Goal: Transaction & Acquisition: Purchase product/service

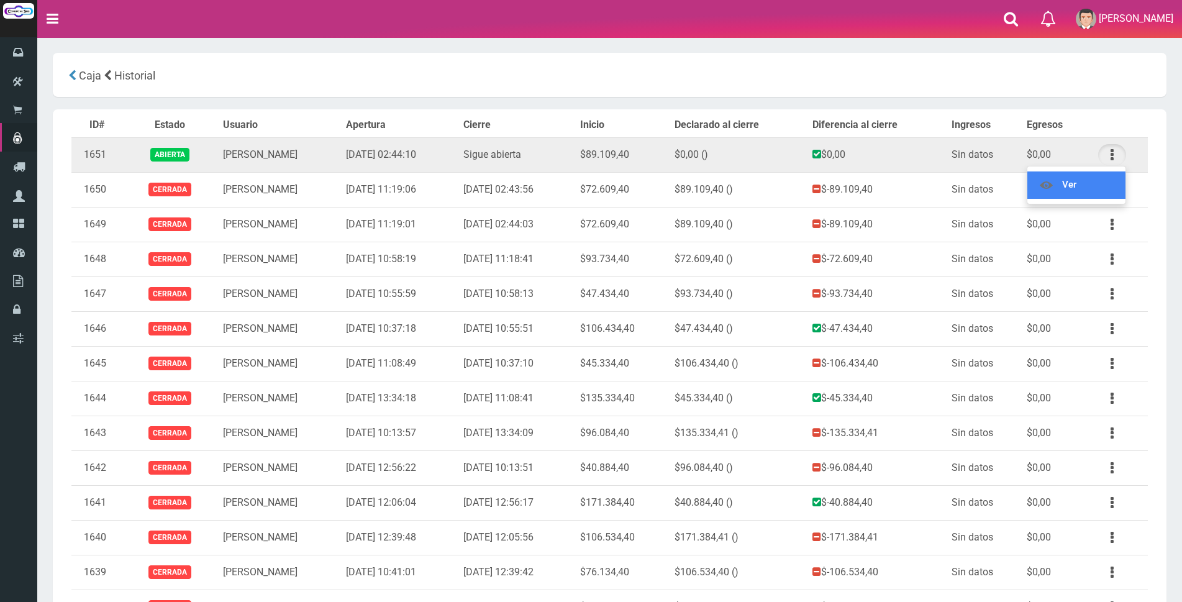
click at [1099, 183] on link "Ver" at bounding box center [1076, 184] width 98 height 27
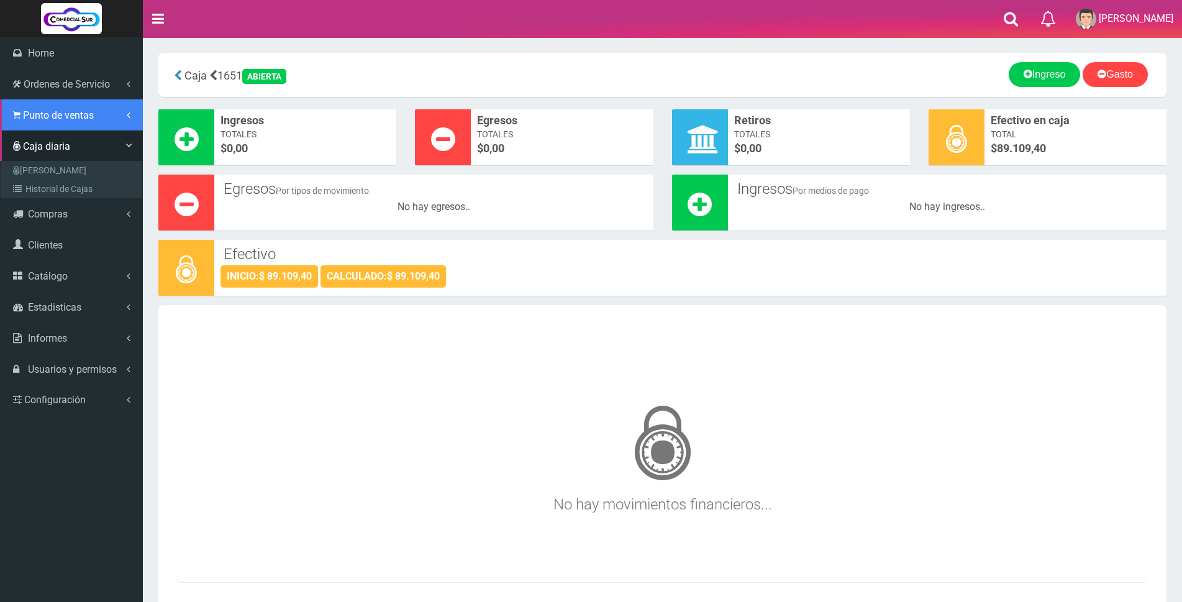
click at [37, 118] on span "Punto de ventas" at bounding box center [58, 115] width 71 height 12
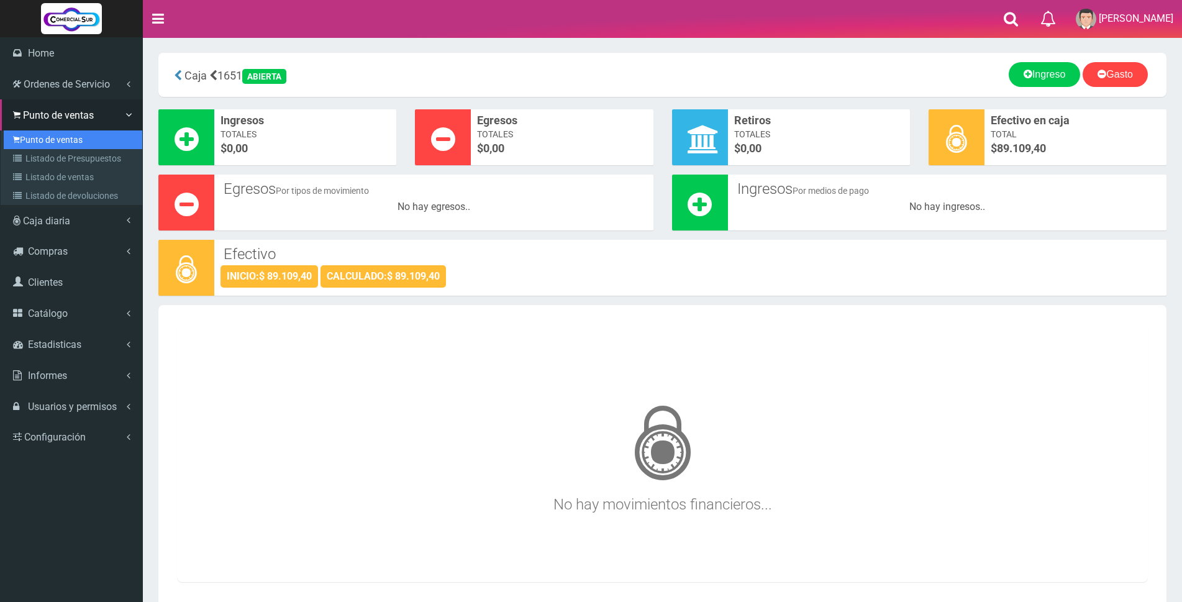
click at [35, 142] on link "Punto de ventas" at bounding box center [73, 139] width 138 height 19
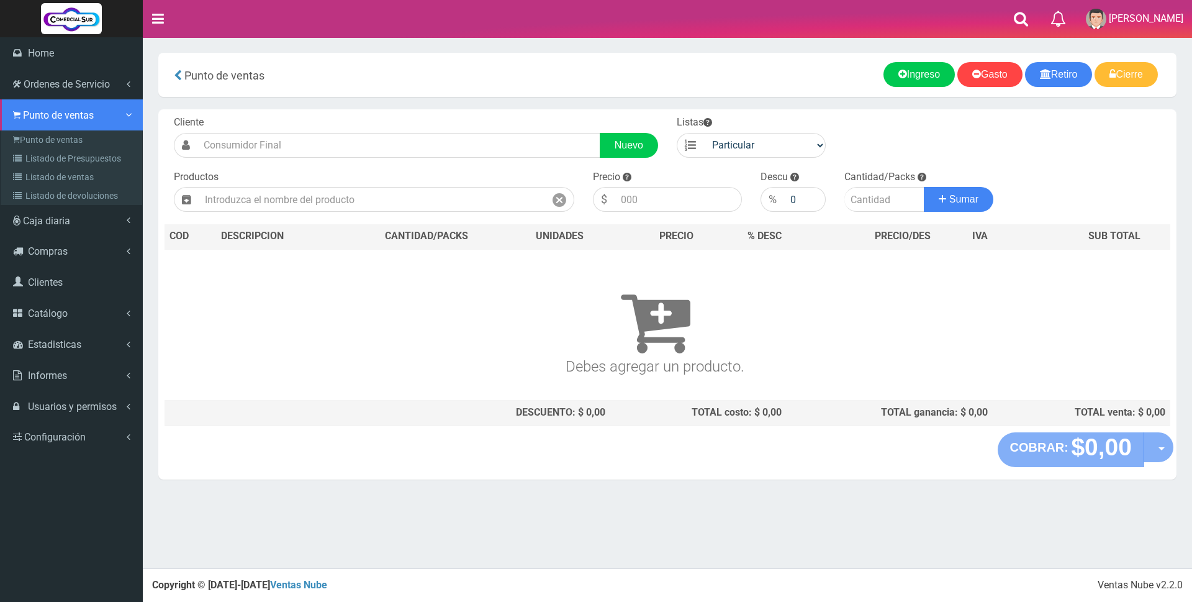
click at [28, 112] on span "Punto de ventas" at bounding box center [58, 115] width 71 height 12
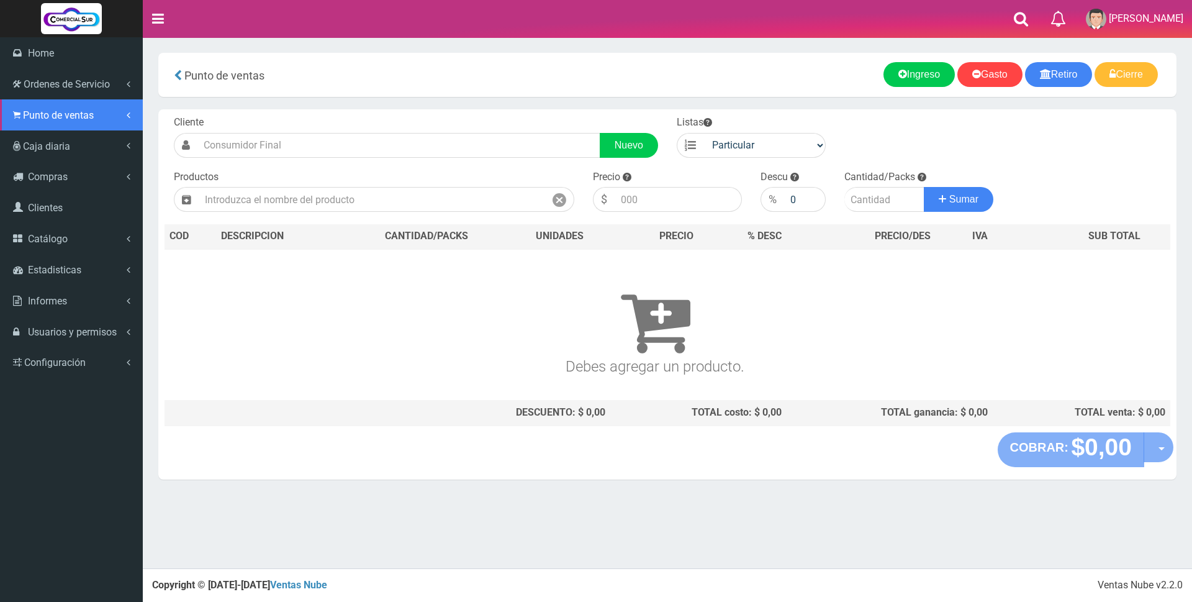
click at [37, 106] on link "Punto de ventas" at bounding box center [71, 114] width 143 height 31
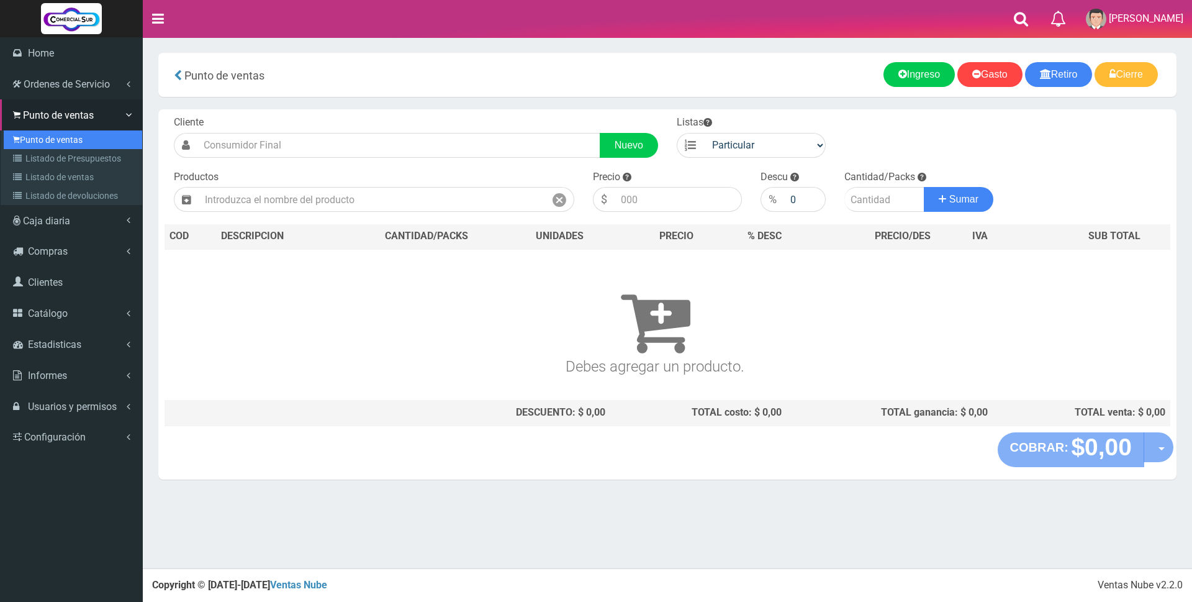
click at [37, 134] on link "Punto de ventas" at bounding box center [73, 139] width 138 height 19
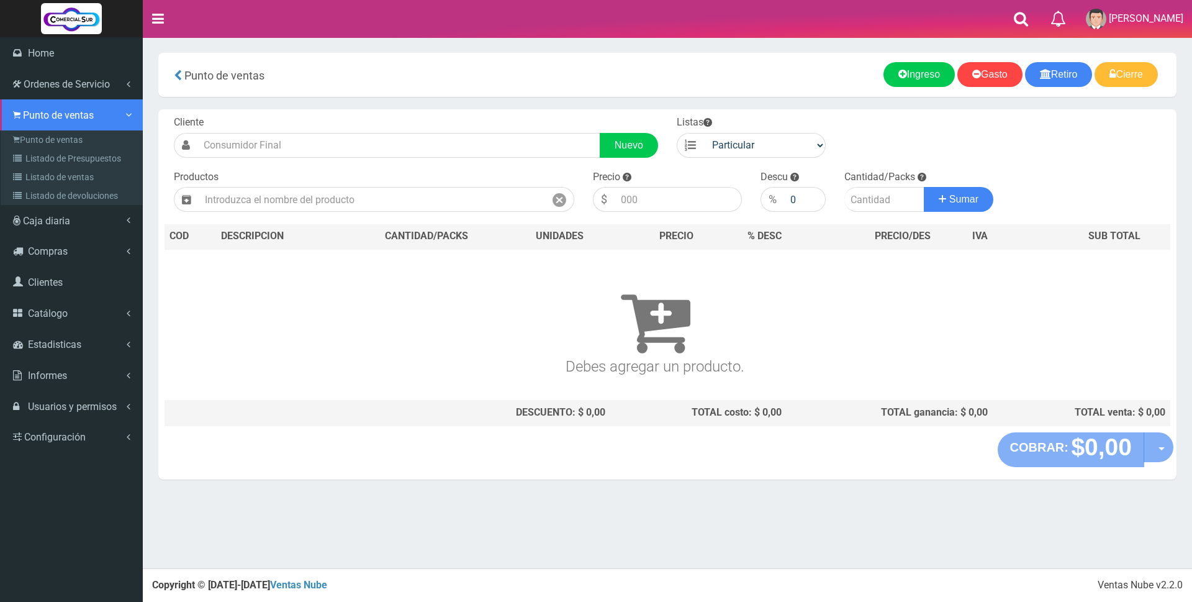
click at [27, 114] on span "Punto de ventas" at bounding box center [58, 115] width 71 height 12
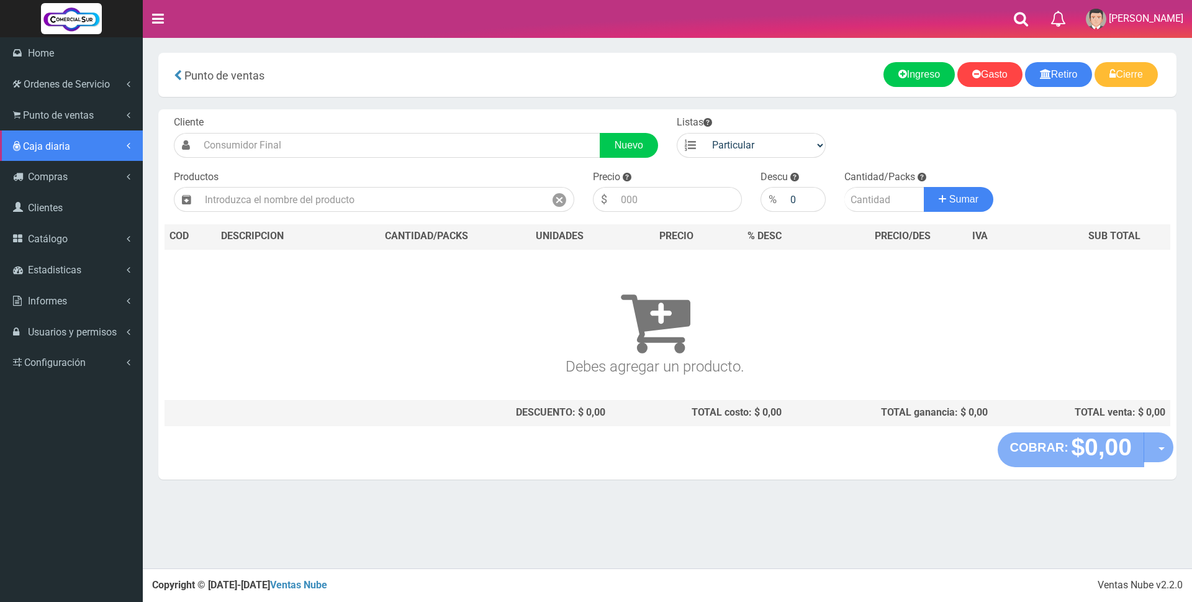
click at [34, 147] on span "Caja diaria" at bounding box center [46, 146] width 47 height 12
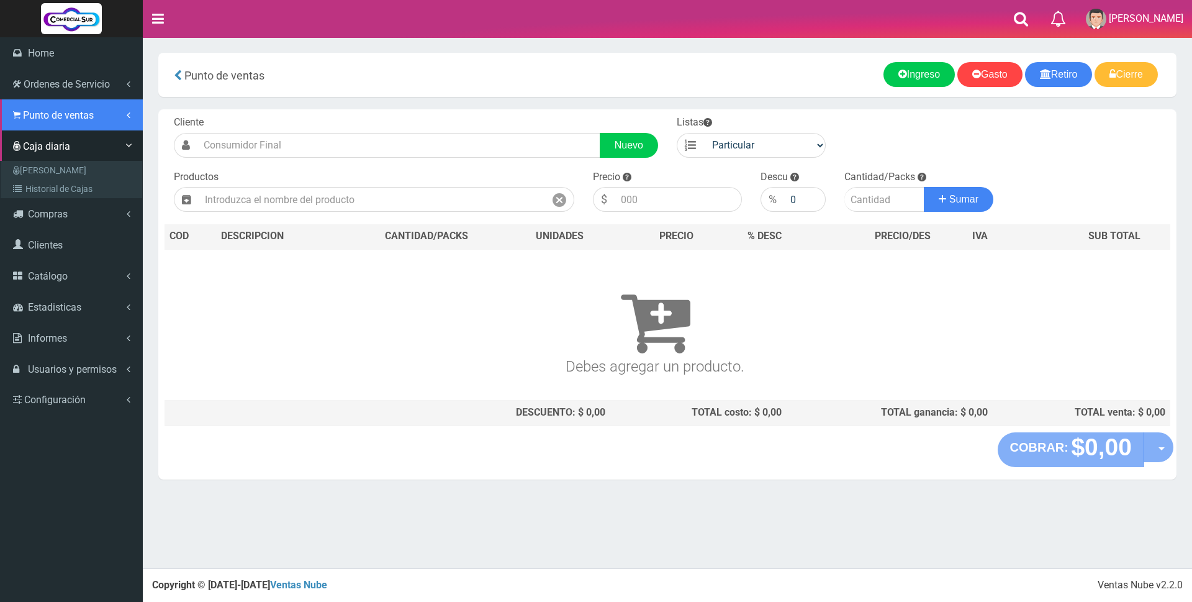
click at [39, 111] on span "Punto de ventas" at bounding box center [58, 115] width 71 height 12
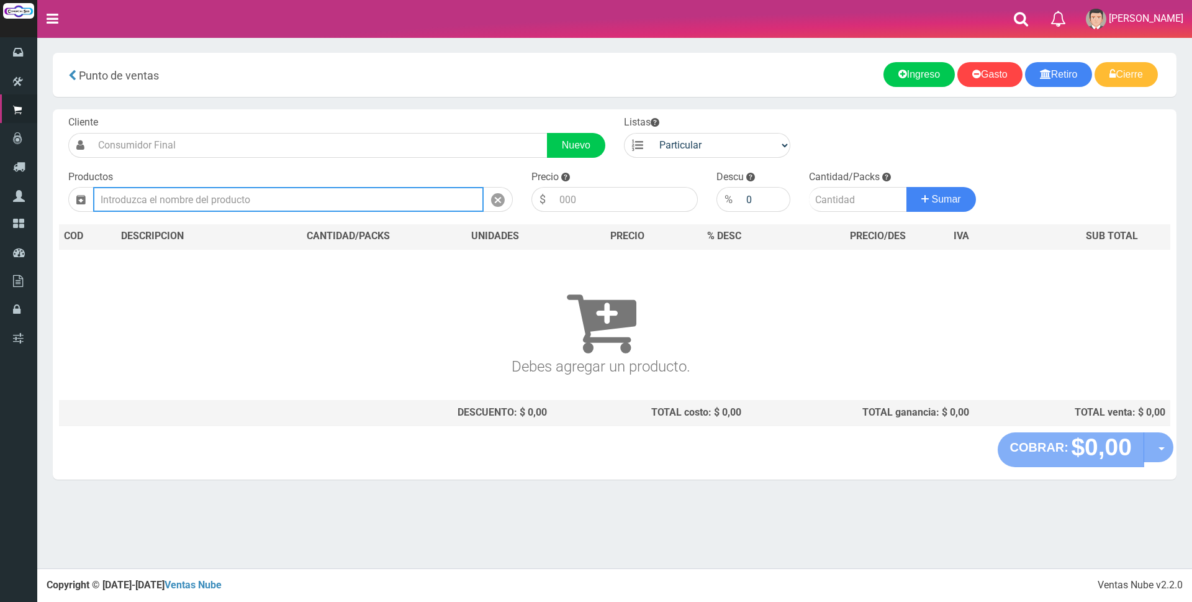
click at [336, 203] on input "text" at bounding box center [288, 199] width 391 height 25
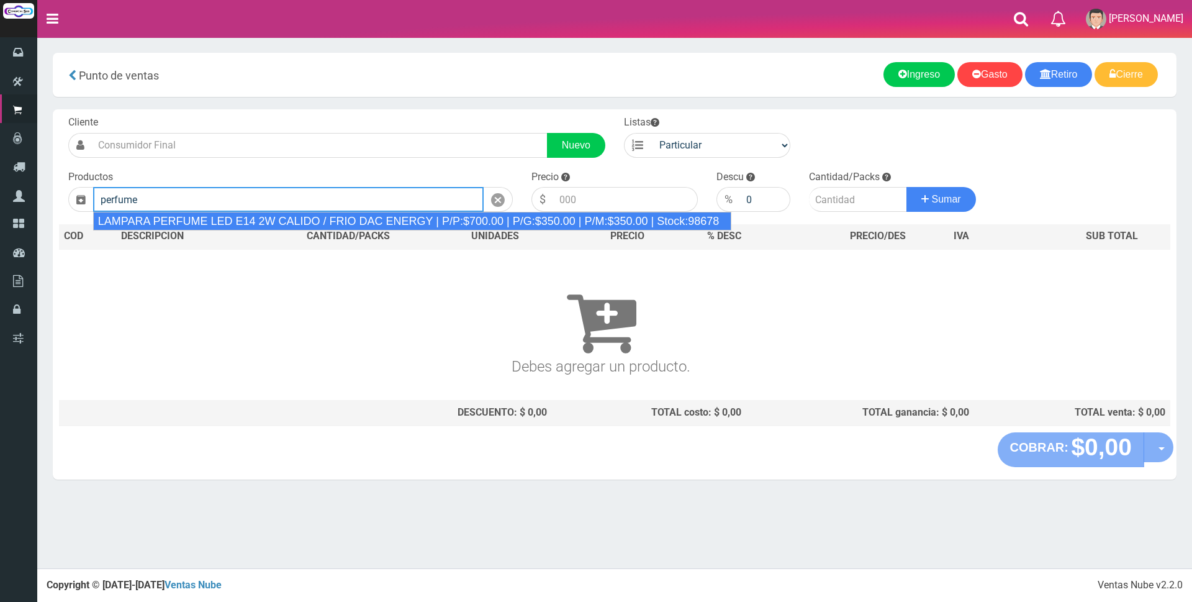
click at [347, 219] on div "LAMPARA PERFUME LED E14 2W CALIDO / FRIO DAC ENERGY | P/P:$700.00 | P/G:$350.00…" at bounding box center [412, 221] width 639 height 19
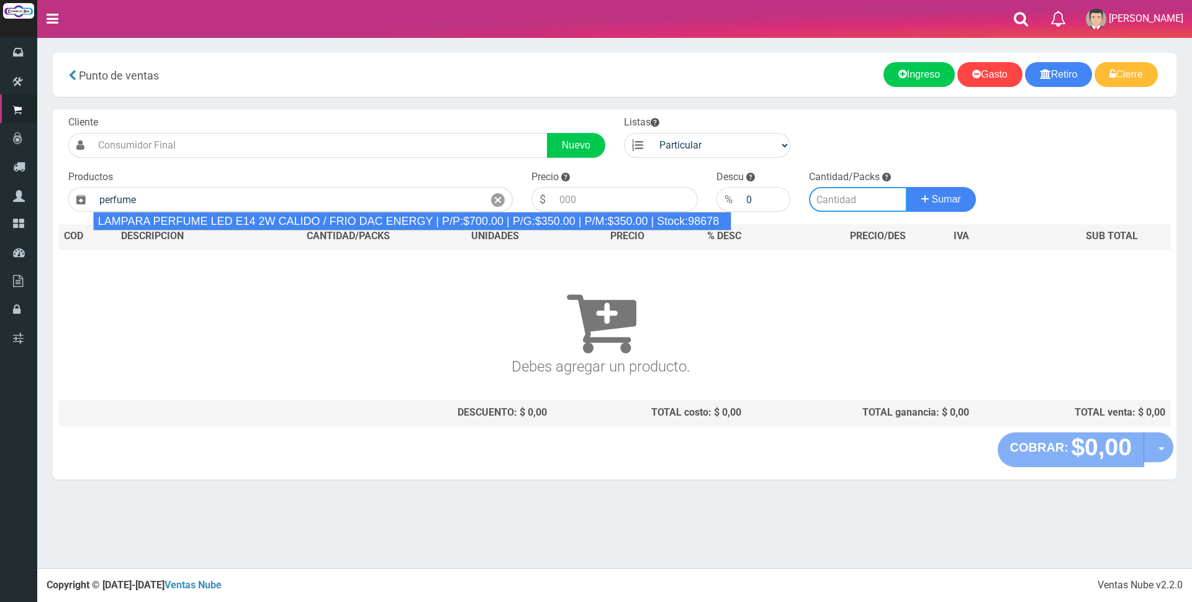
type input "LAMPARA PERFUME LED E14 2W CALIDO / FRIO DAC ENERGY | P/P:$700.00 | P/G:$350.00…"
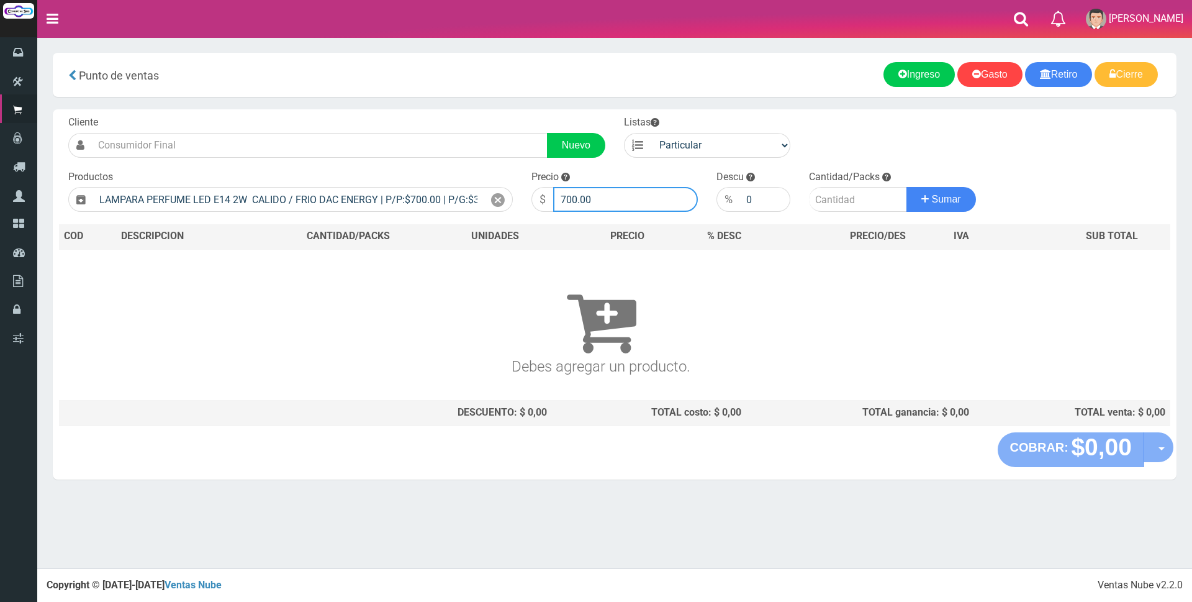
click at [601, 191] on input "700.00" at bounding box center [625, 199] width 145 height 25
type input "7"
type input "3000"
click at [839, 196] on input "number" at bounding box center [858, 199] width 98 height 25
type input "1"
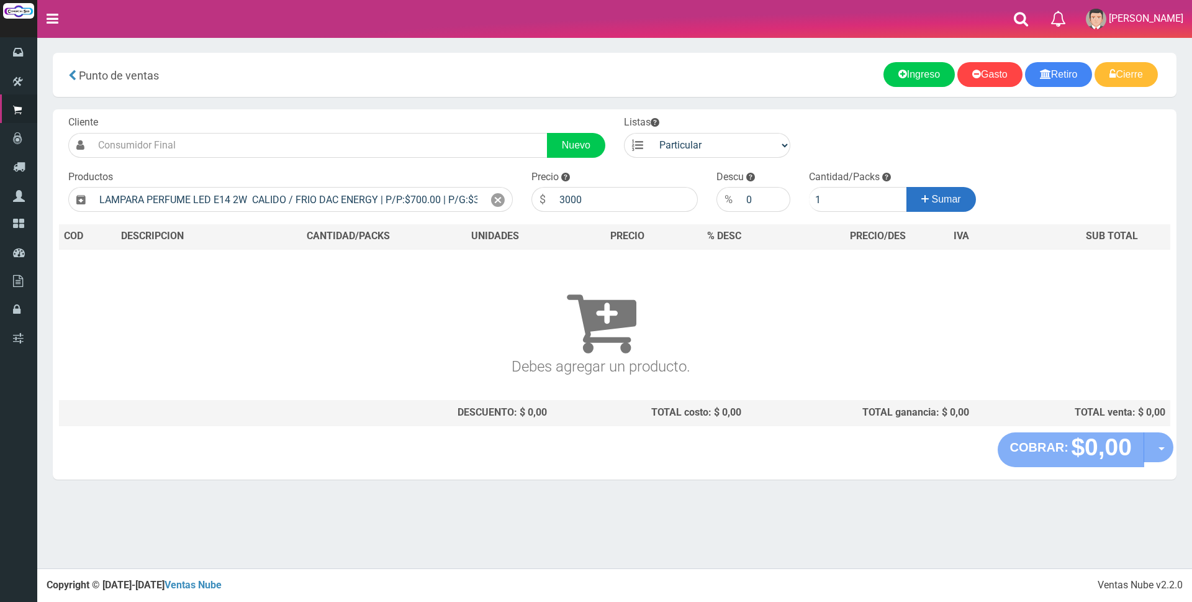
click at [941, 197] on span "Sumar" at bounding box center [946, 199] width 29 height 11
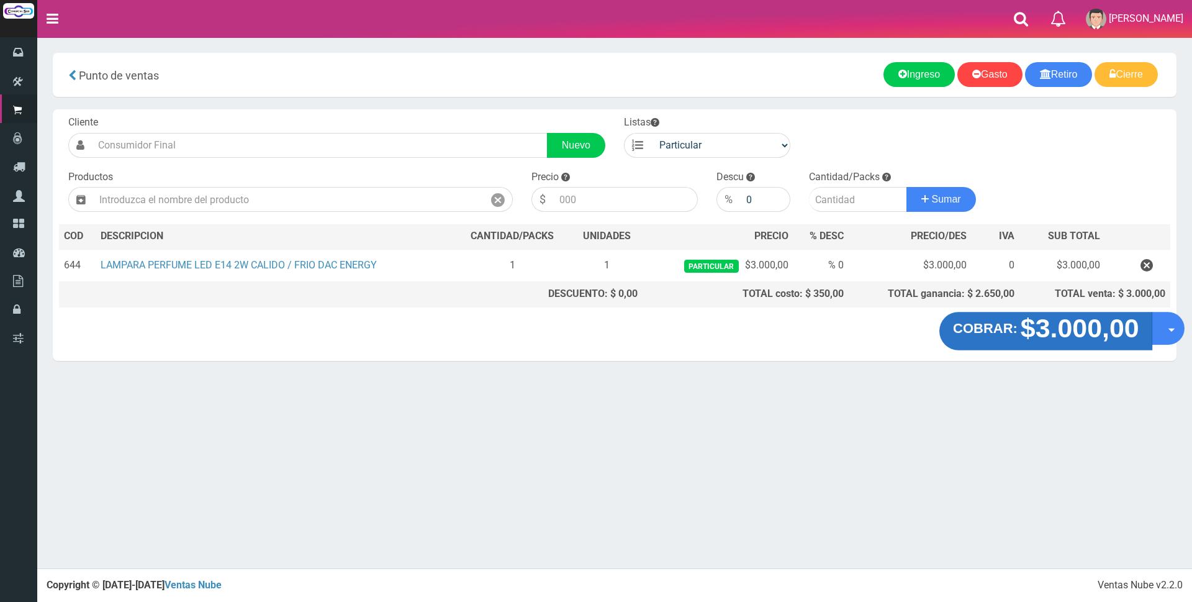
click at [1029, 332] on strong "$3.000,00" at bounding box center [1079, 328] width 119 height 29
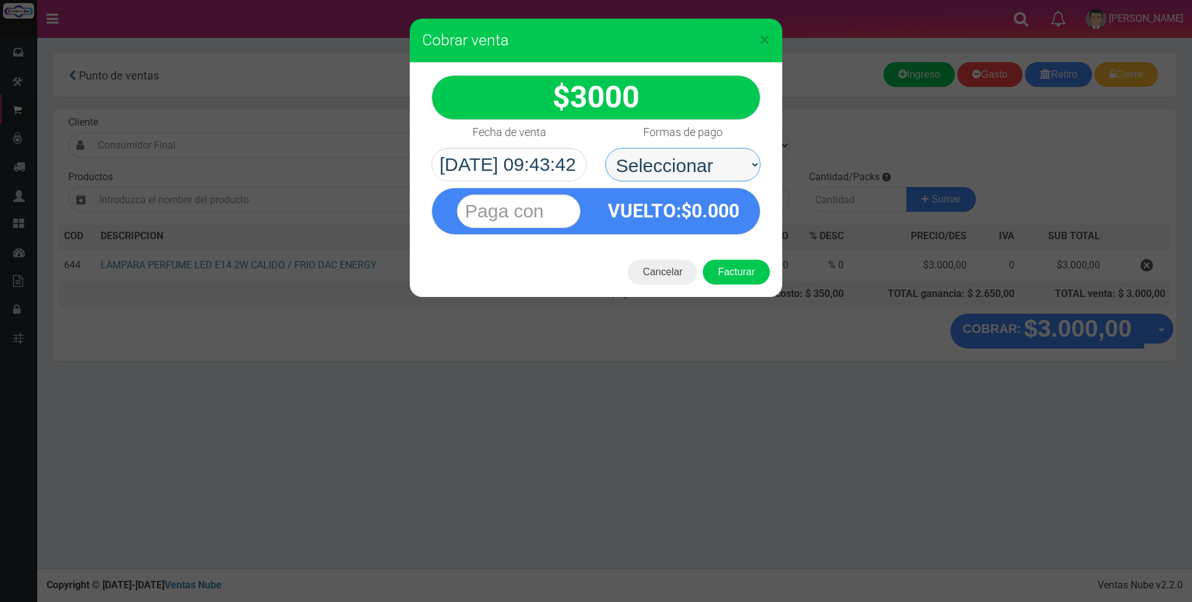
click at [653, 163] on select "Seleccionar Efectivo Tarjeta de Crédito Depósito Débito" at bounding box center [682, 165] width 155 height 34
select select "Efectivo"
click at [605, 148] on select "Seleccionar Efectivo Tarjeta de Crédito Depósito Débito" at bounding box center [682, 165] width 155 height 34
click at [568, 210] on input "text" at bounding box center [519, 211] width 124 height 34
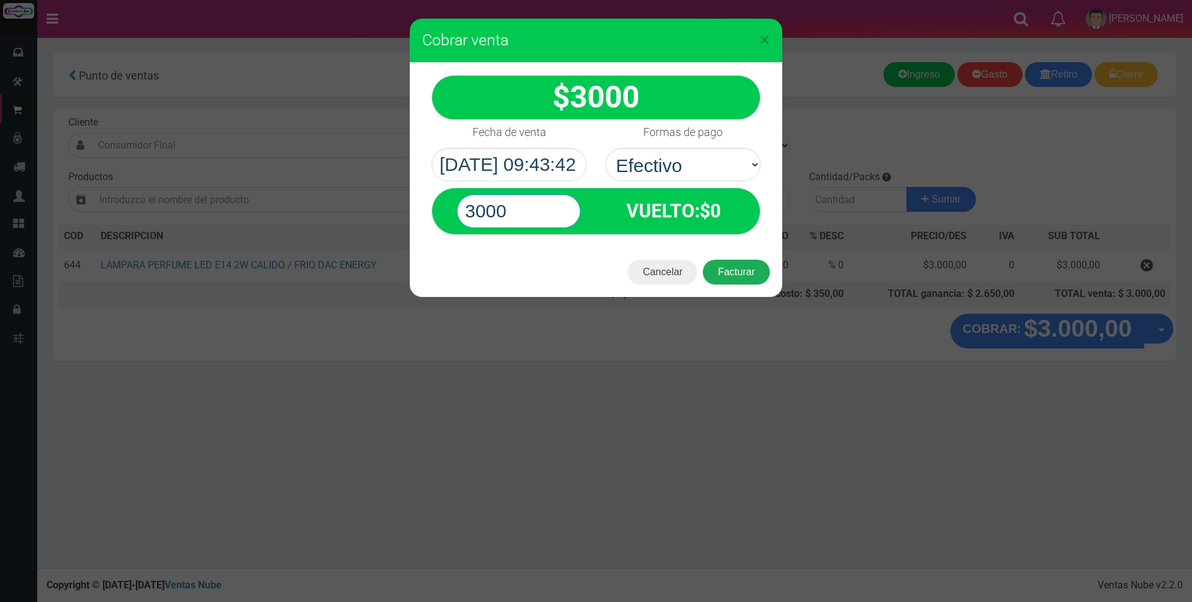
type input "3000"
click at [731, 276] on button "Facturar" at bounding box center [736, 272] width 67 height 25
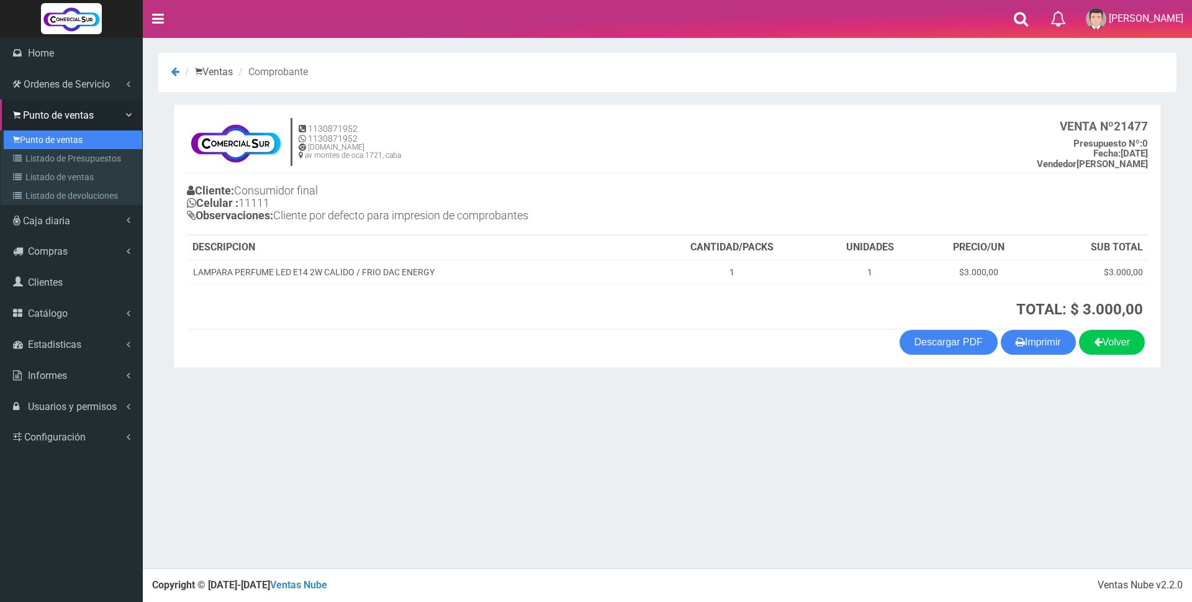
click at [38, 140] on link "Punto de ventas" at bounding box center [73, 139] width 138 height 19
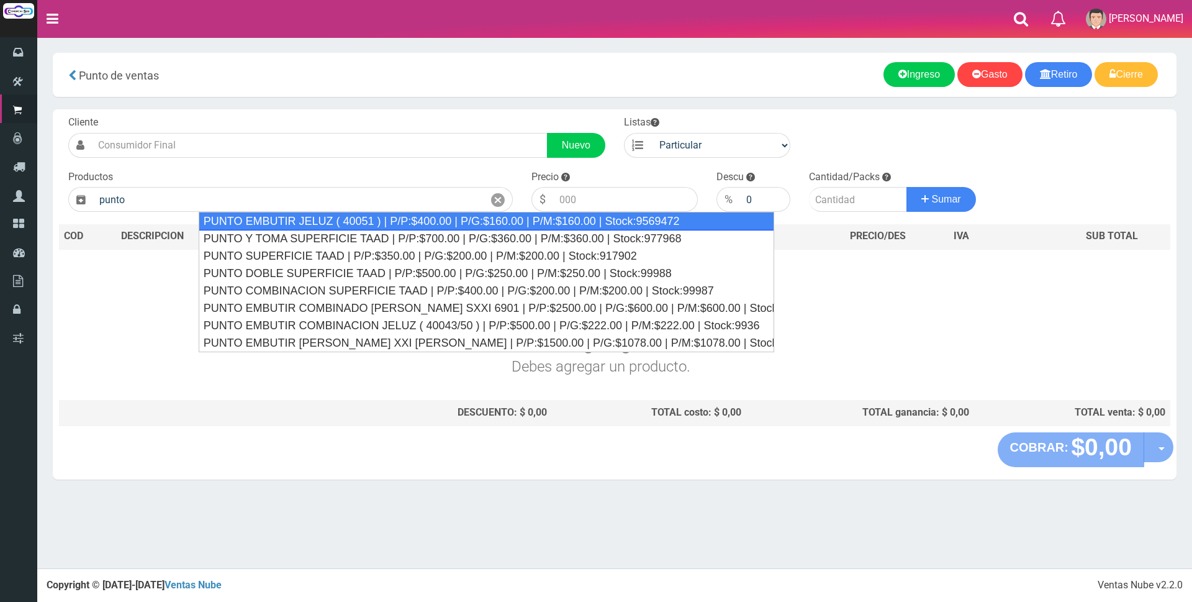
click at [332, 224] on div "PUNTO EMBUTIR JELUZ ( 40051 ) | P/P:$400.00 | P/G:$160.00 | P/M:$160.00 | Stock…" at bounding box center [487, 221] width 576 height 19
type input "PUNTO EMBUTIR JELUZ ( 40051 ) | P/P:$400.00 | P/G:$160.00 | P/M:$160.00 | Stock…"
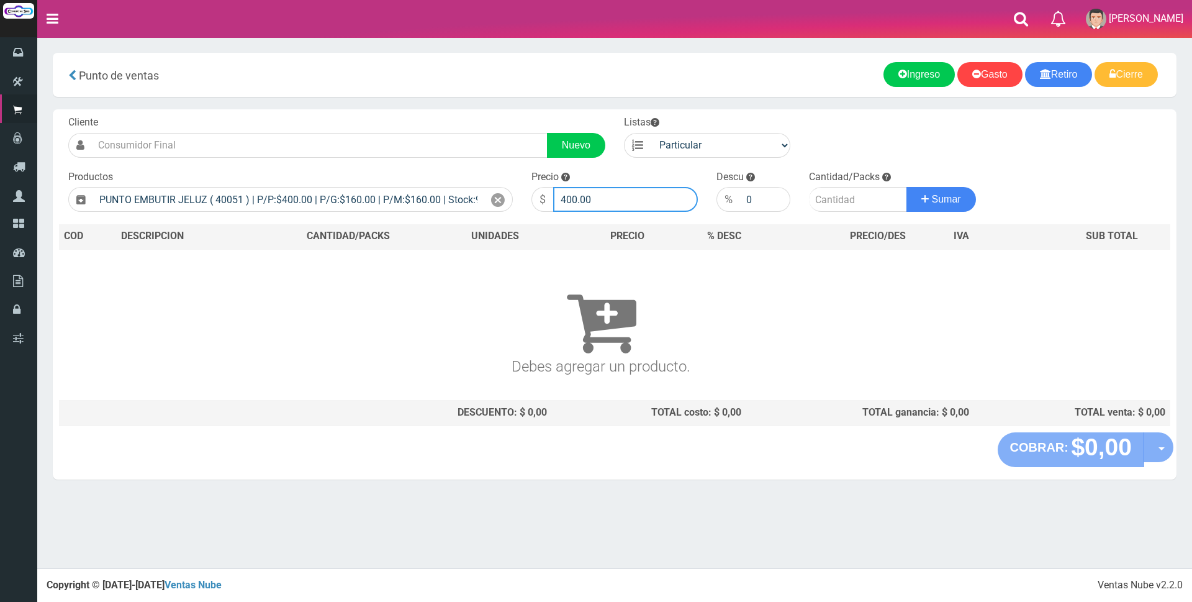
click at [615, 202] on input "400.00" at bounding box center [625, 199] width 145 height 25
type input "4"
type input "1200"
click at [817, 201] on input "number" at bounding box center [858, 199] width 98 height 25
type input "1"
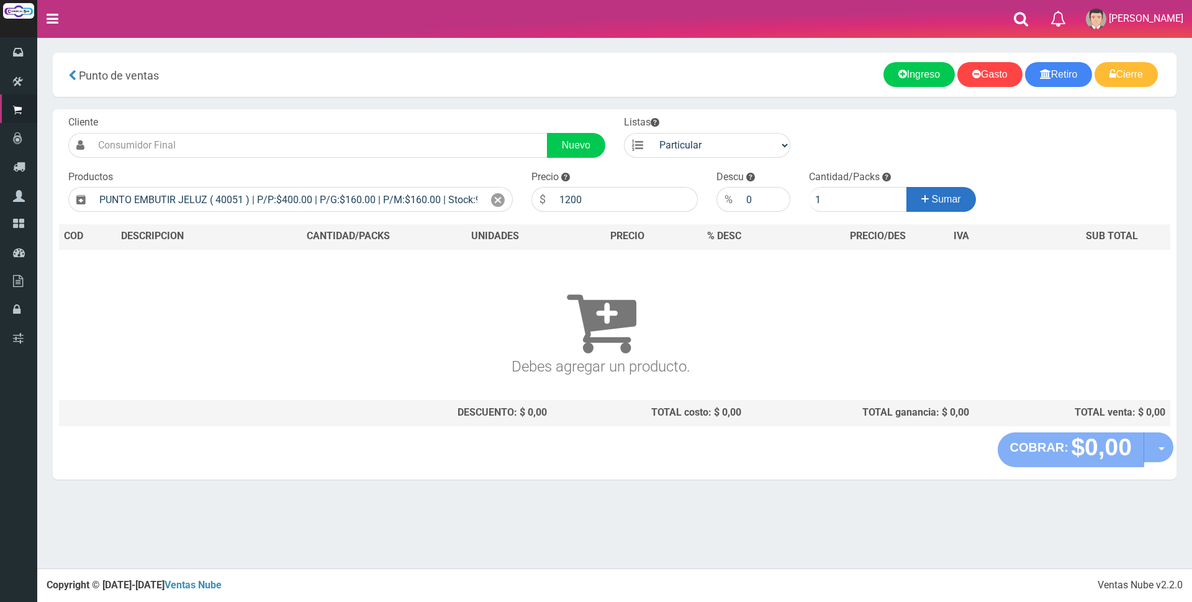
click at [953, 204] on span "Sumar" at bounding box center [946, 199] width 29 height 11
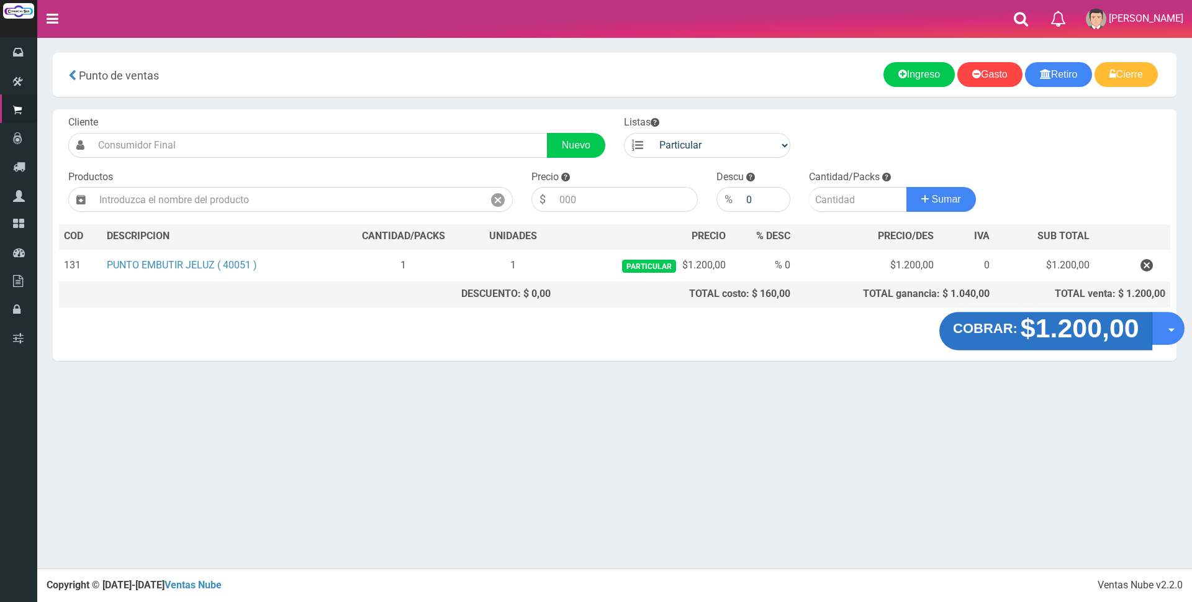
click at [1031, 333] on strong "$1.200,00" at bounding box center [1079, 328] width 119 height 29
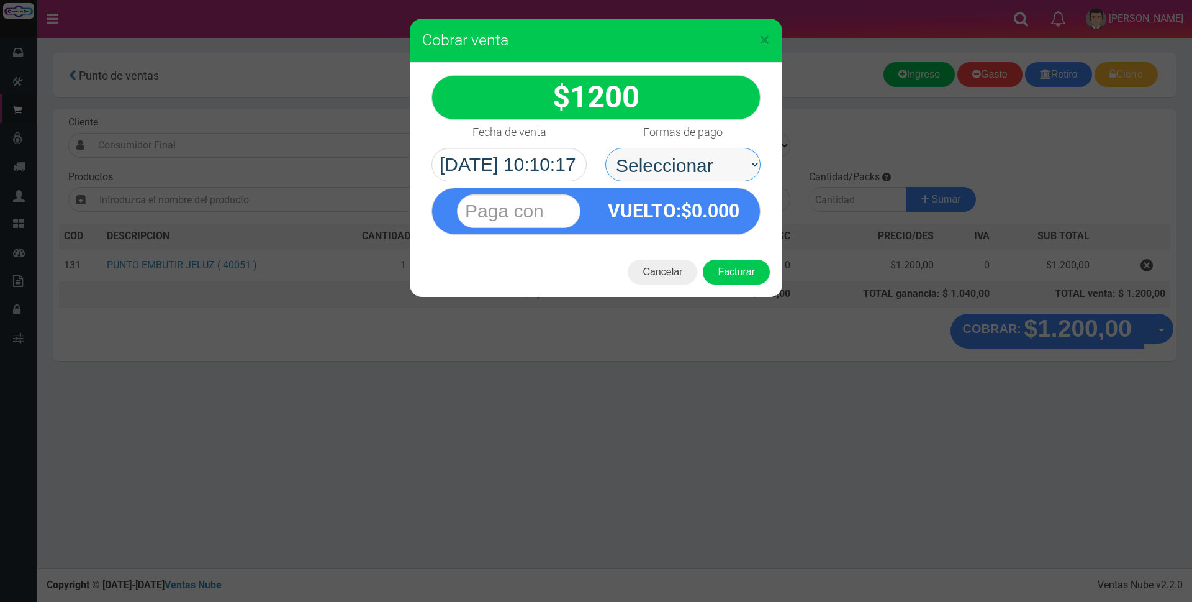
click at [638, 160] on select "Seleccionar Efectivo Tarjeta de Crédito Depósito Débito" at bounding box center [682, 165] width 155 height 34
select select "Efectivo"
click at [605, 148] on select "Seleccionar Efectivo Tarjeta de Crédito Depósito Débito" at bounding box center [682, 165] width 155 height 34
click at [552, 214] on input "text" at bounding box center [519, 211] width 124 height 34
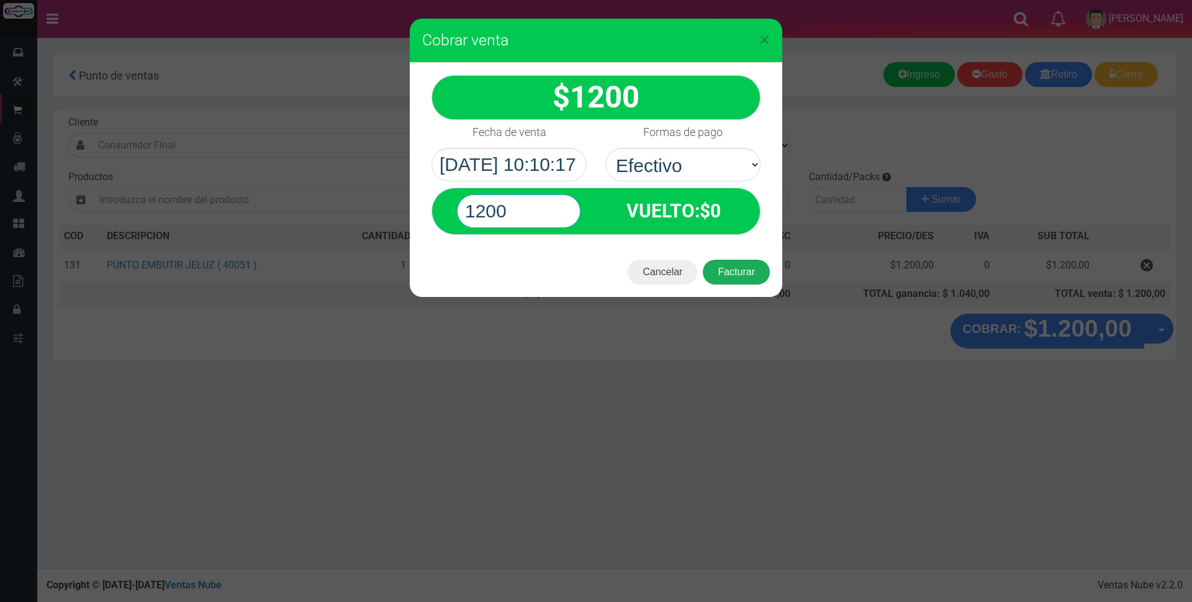
type input "1200"
click at [730, 279] on button "Facturar" at bounding box center [736, 272] width 67 height 25
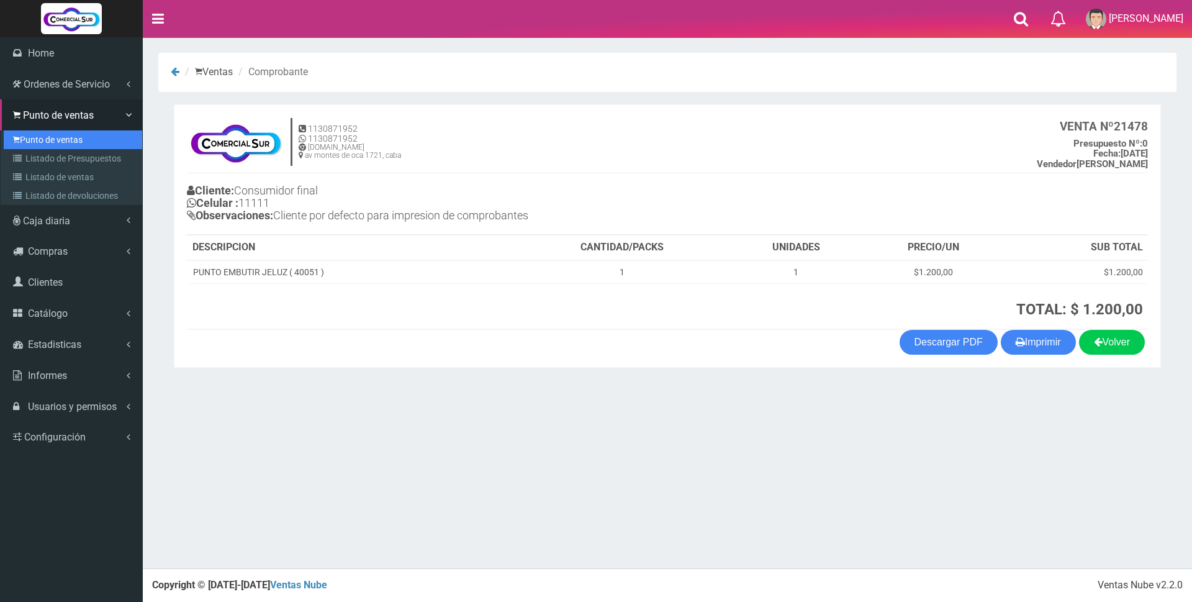
click at [52, 137] on link "Punto de ventas" at bounding box center [73, 139] width 138 height 19
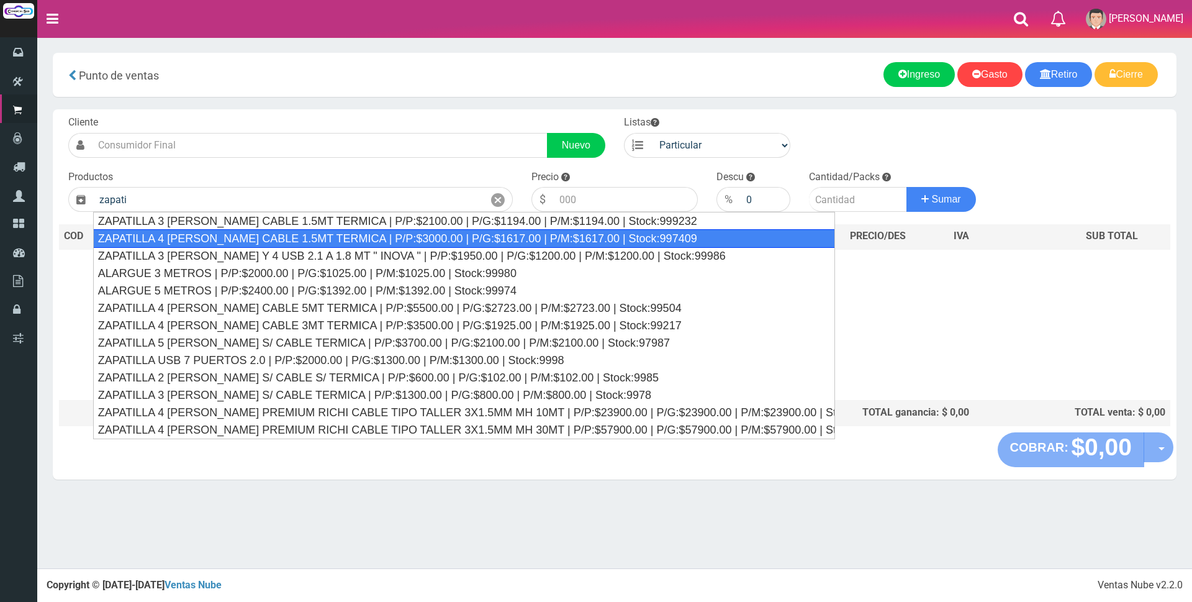
click at [442, 239] on div "ZAPATILLA 4 [PERSON_NAME] CABLE 1.5MT TERMICA | P/P:$3000.00 | P/G:$1617.00 | P…" at bounding box center [464, 238] width 743 height 19
type input "ZAPATILLA 4 TOMAS CABLE 1.5MT TERMICA | P/P:$3000.00 | P/G:$1617.00 | P/M:$1617…"
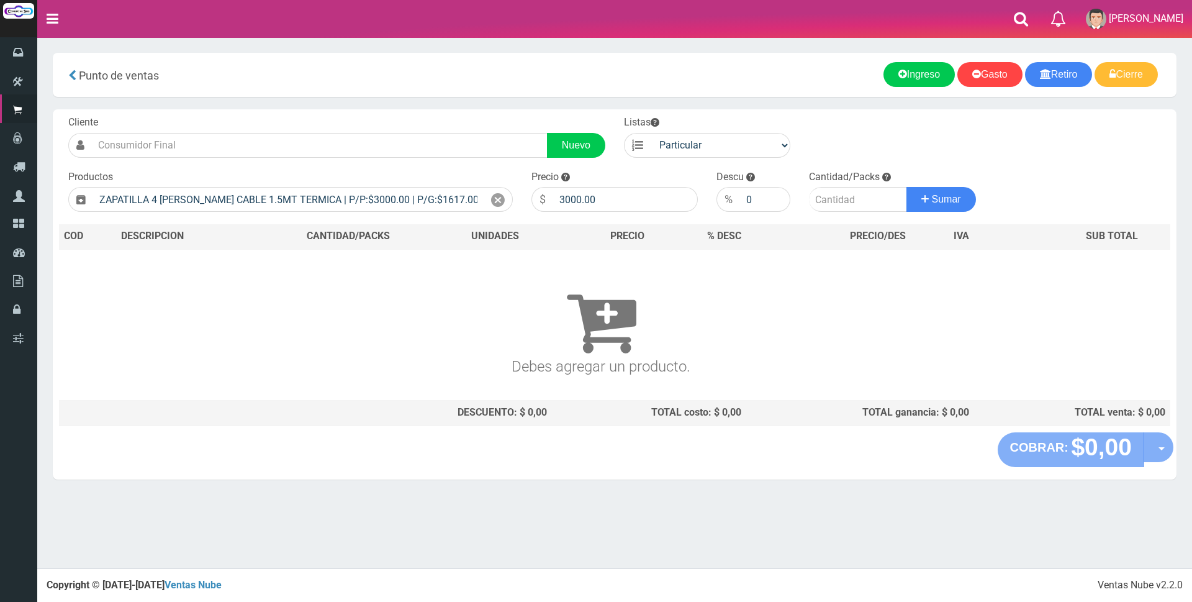
click at [641, 185] on div "Precio $ 3000.00" at bounding box center [614, 191] width 185 height 42
click at [636, 193] on input "3000.00" at bounding box center [625, 199] width 145 height 25
type input "3"
type input "10000"
drag, startPoint x: 842, startPoint y: 197, endPoint x: 856, endPoint y: 197, distance: 13.7
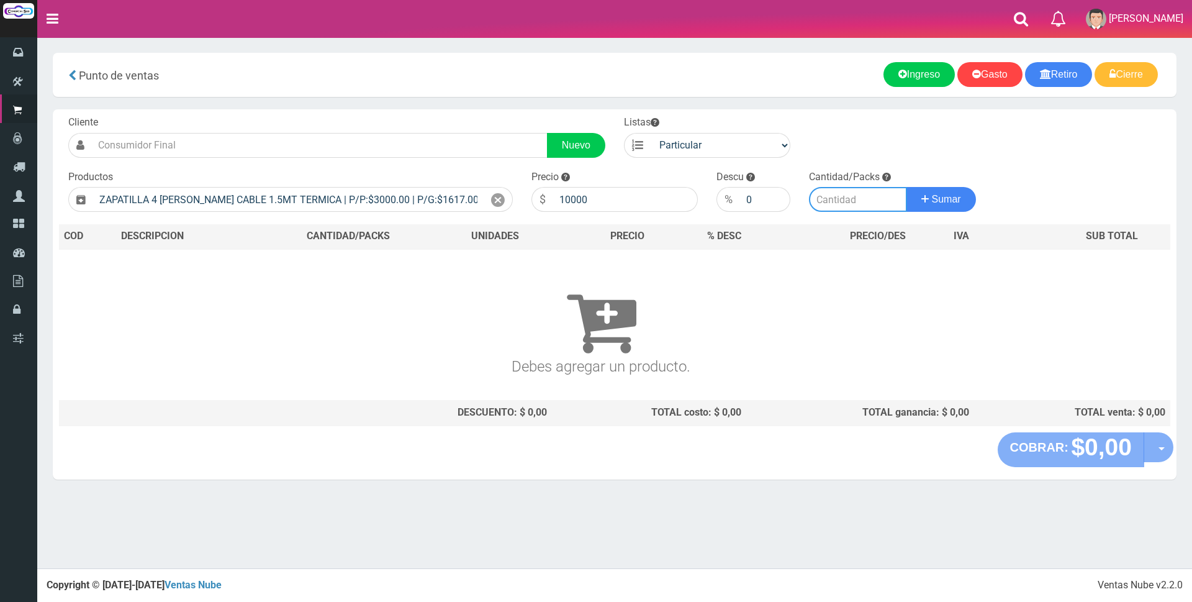
click at [845, 197] on input "number" at bounding box center [858, 199] width 98 height 25
type input "1"
click at [942, 205] on button "Sumar" at bounding box center [942, 199] width 70 height 25
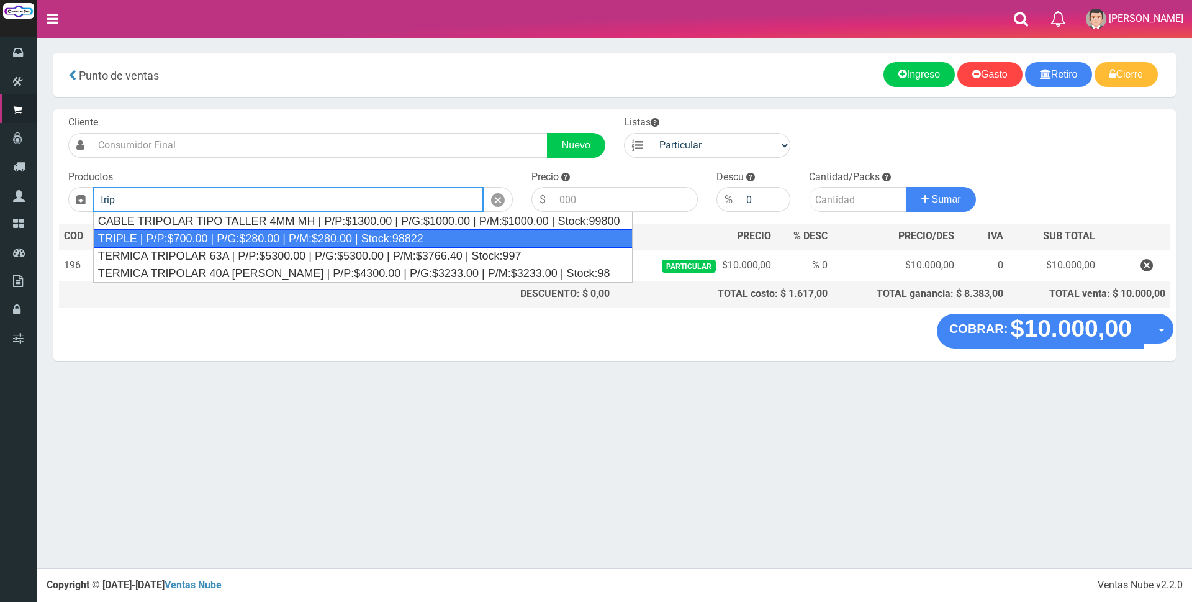
click at [235, 237] on div "TRIPLE | P/P:$700.00 | P/G:$280.00 | P/M:$280.00 | Stock:98822" at bounding box center [363, 238] width 540 height 19
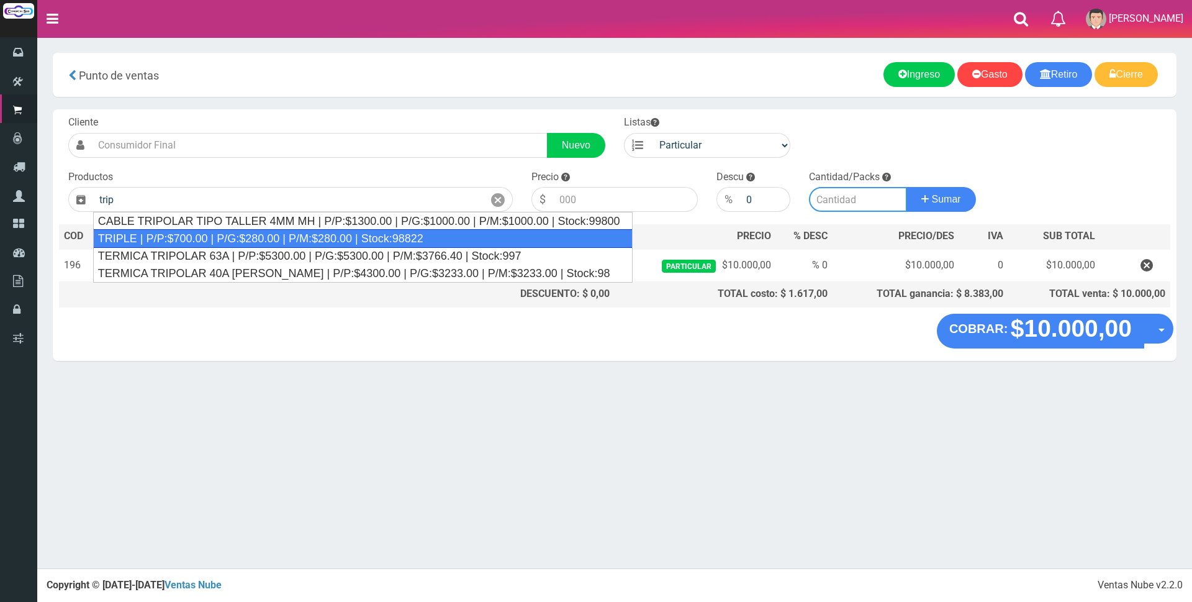
type input "TRIPLE | P/P:$700.00 | P/G:$280.00 | P/M:$280.00 | Stock:98822"
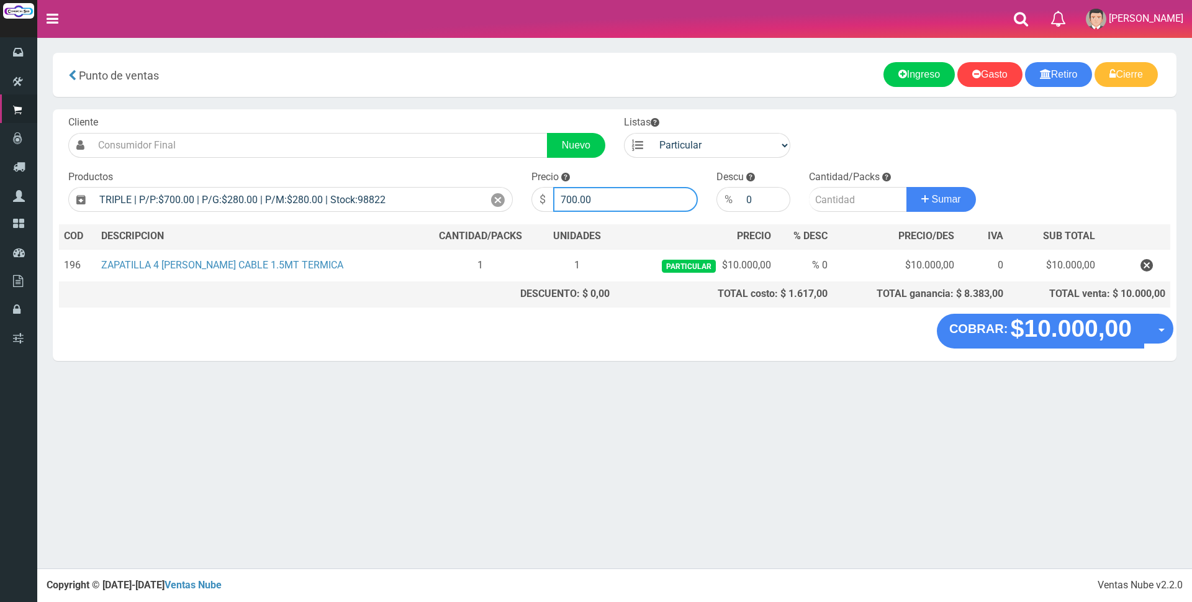
click at [622, 204] on input "700.00" at bounding box center [625, 199] width 145 height 25
type input "7"
type input "4500"
click at [831, 193] on input "number" at bounding box center [858, 199] width 98 height 25
type input "1"
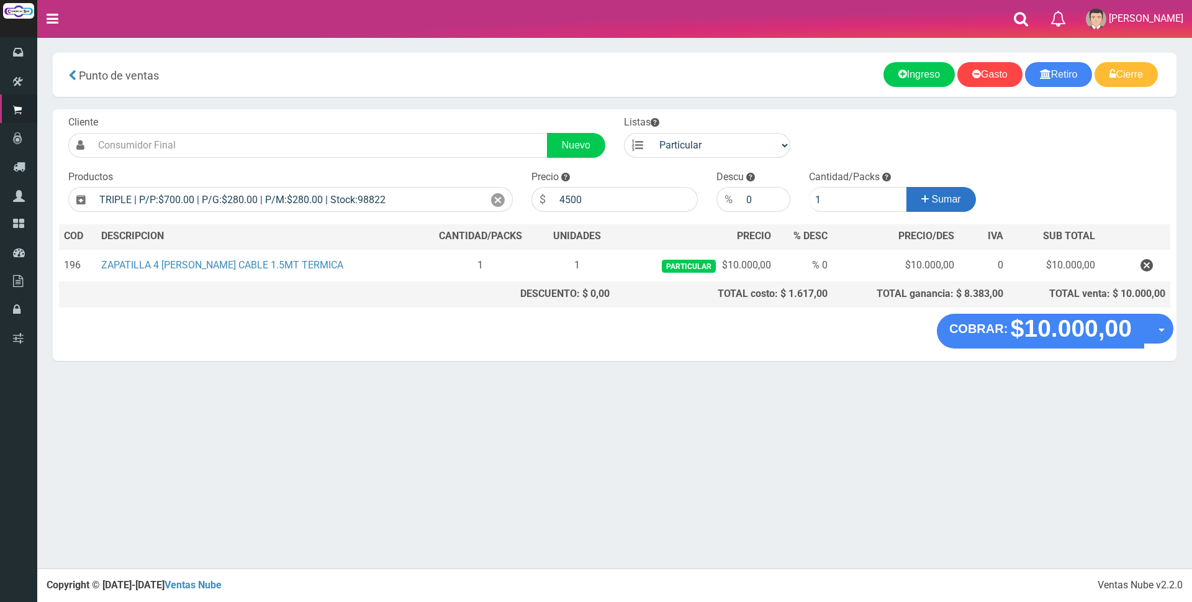
click at [965, 199] on button "Sumar" at bounding box center [942, 199] width 70 height 25
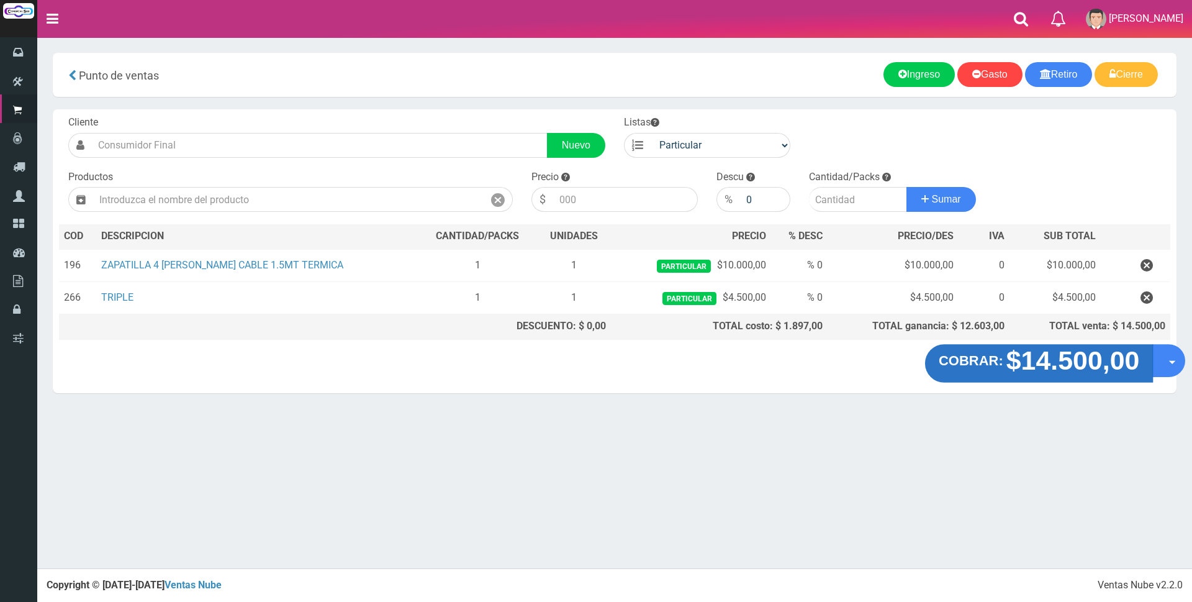
click at [1007, 364] on strong "$14.500,00" at bounding box center [1074, 360] width 134 height 29
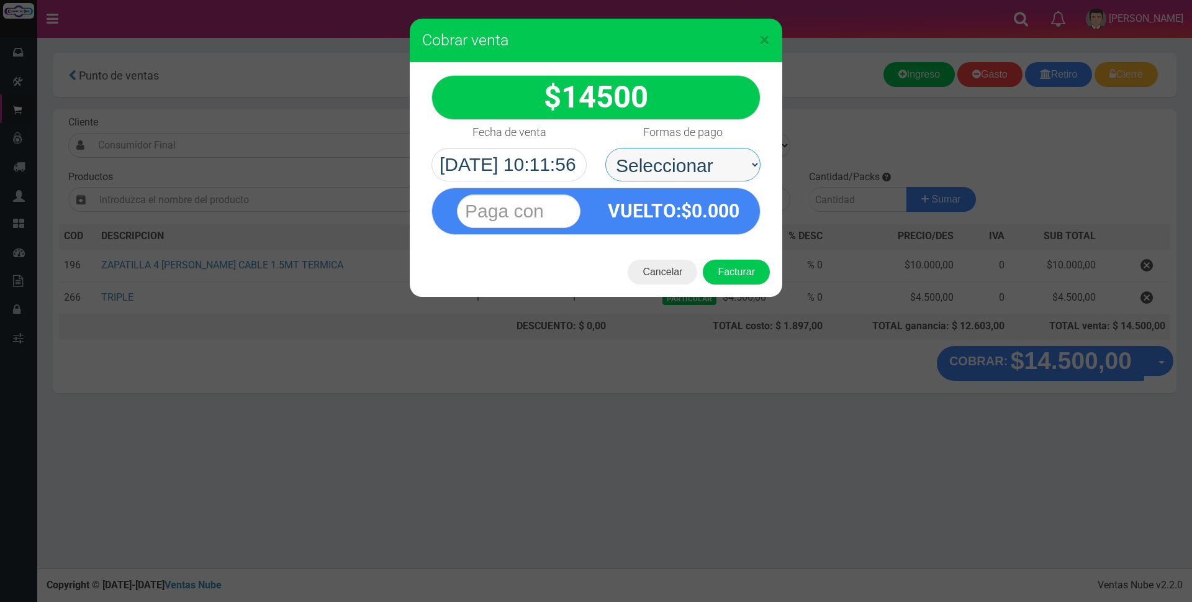
click at [699, 168] on select "Seleccionar Efectivo Tarjeta de Crédito Depósito Débito" at bounding box center [682, 165] width 155 height 34
select select "Tarjeta de Crédito"
click at [605, 148] on select "Seleccionar Efectivo Tarjeta de Crédito Depósito Débito" at bounding box center [682, 165] width 155 height 34
click at [568, 207] on input "text" at bounding box center [519, 211] width 124 height 34
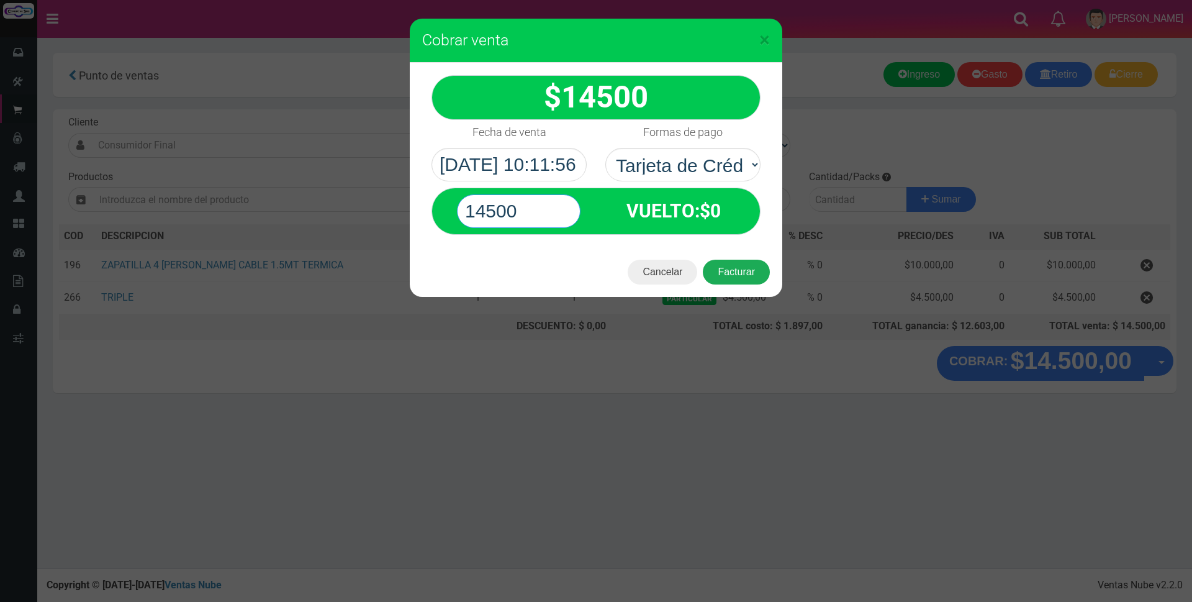
type input "14500"
click at [715, 269] on button "Facturar" at bounding box center [736, 272] width 67 height 25
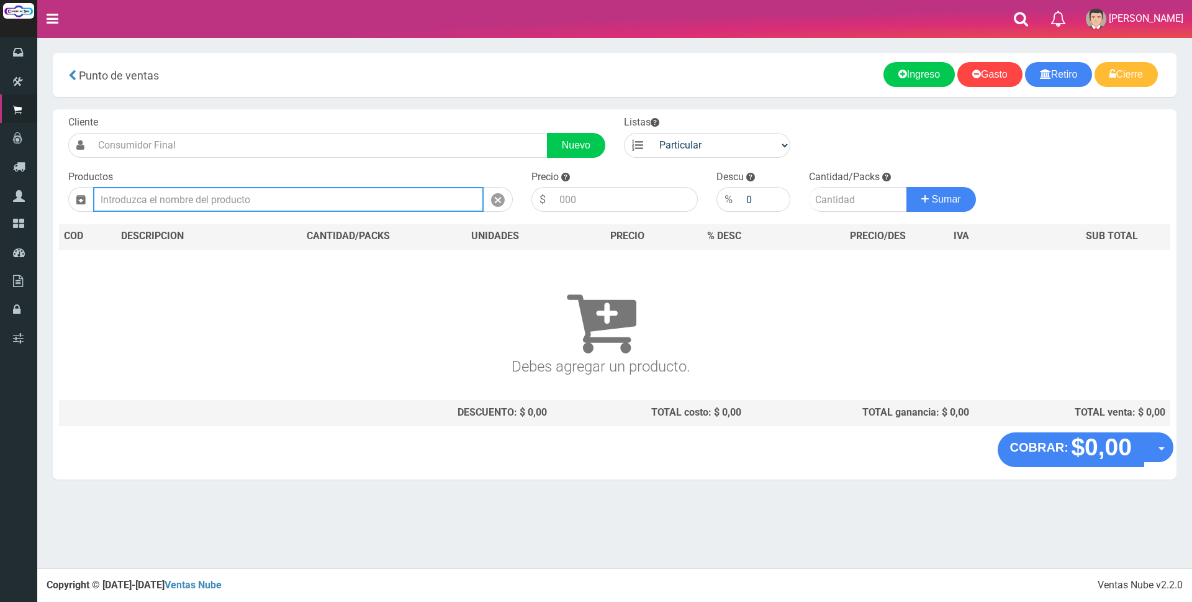
click at [172, 207] on input "text" at bounding box center [288, 199] width 391 height 25
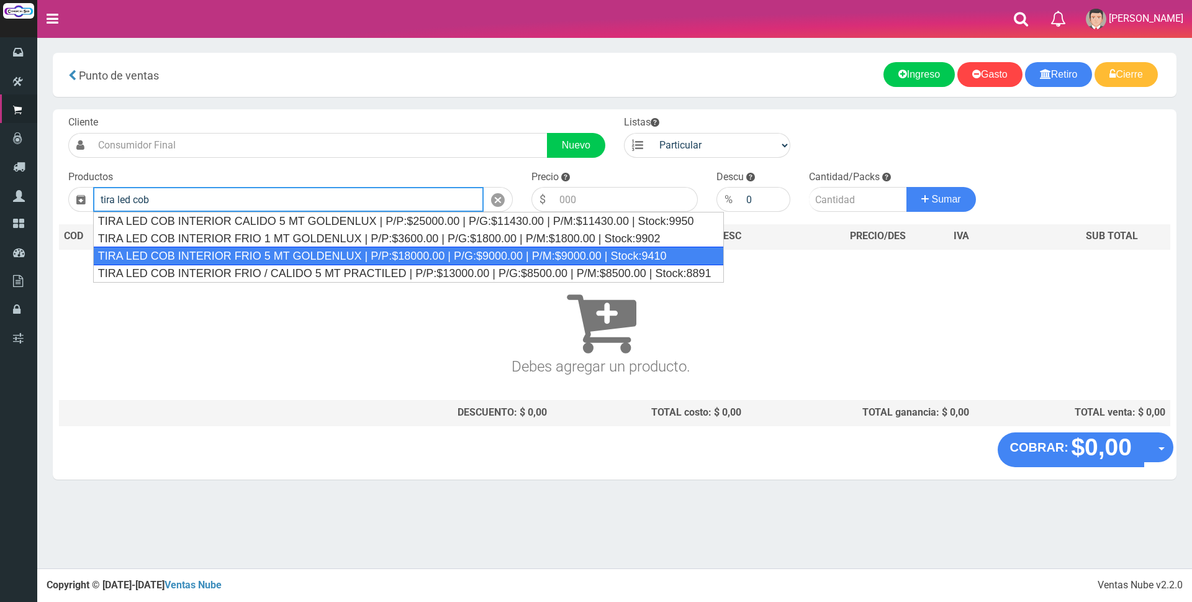
click at [235, 255] on div "TIRA LED COB INTERIOR FRIO 5 MT GOLDENLUX | P/P:$18000.00 | P/G:$9000.00 | P/M:…" at bounding box center [408, 256] width 631 height 19
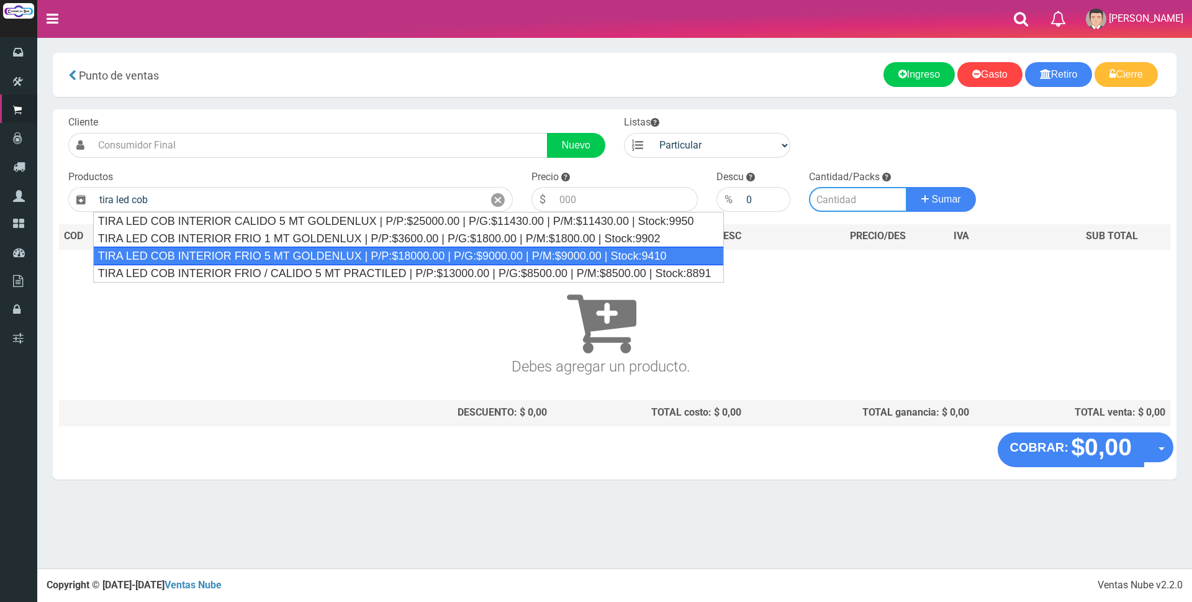
type input "TIRA LED COB INTERIOR FRIO 5 MT GOLDENLUX | P/P:$18000.00 | P/G:$9000.00 | P/M:…"
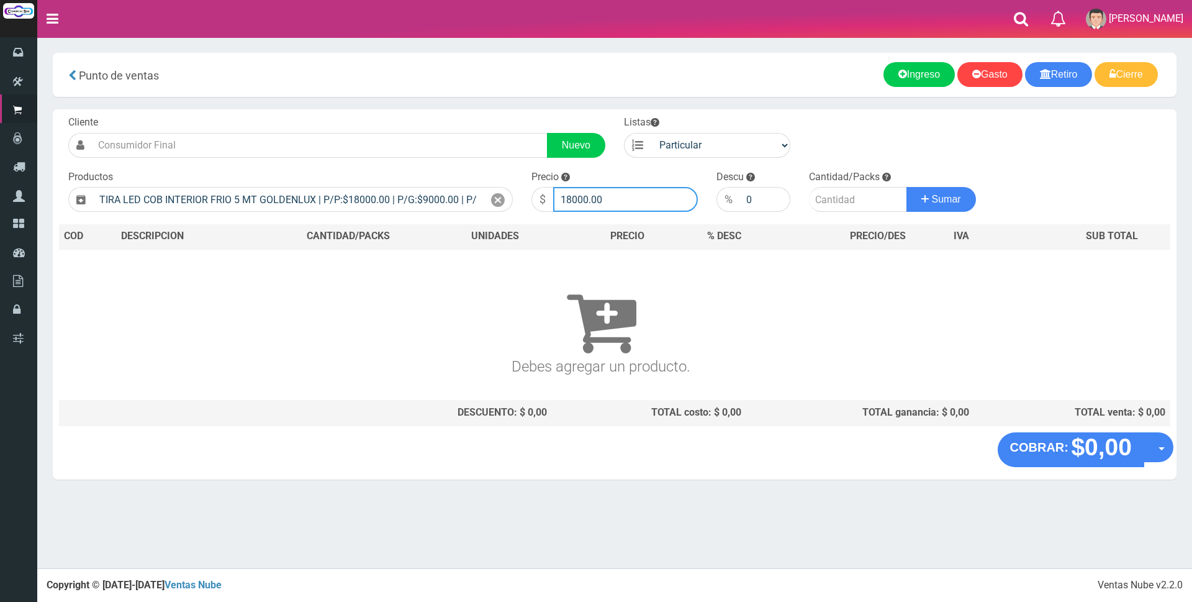
click at [635, 202] on input "18000.00" at bounding box center [625, 199] width 145 height 25
type input "1"
type input "23000"
click at [840, 197] on input "number" at bounding box center [858, 199] width 98 height 25
type input "12"
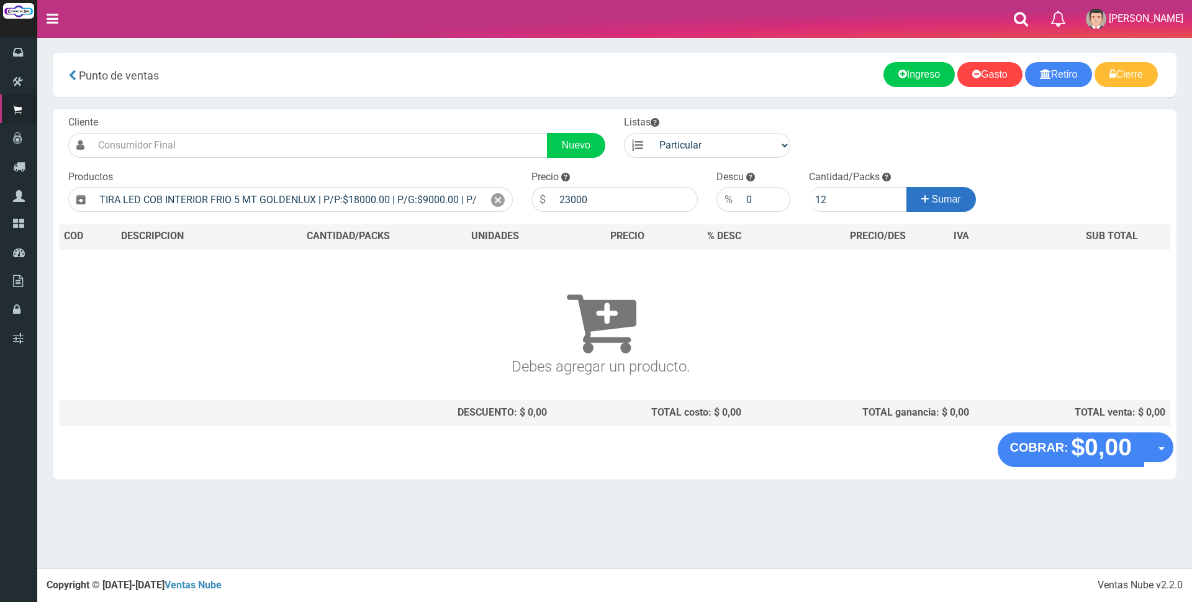
click at [940, 201] on span "Sumar" at bounding box center [946, 199] width 29 height 11
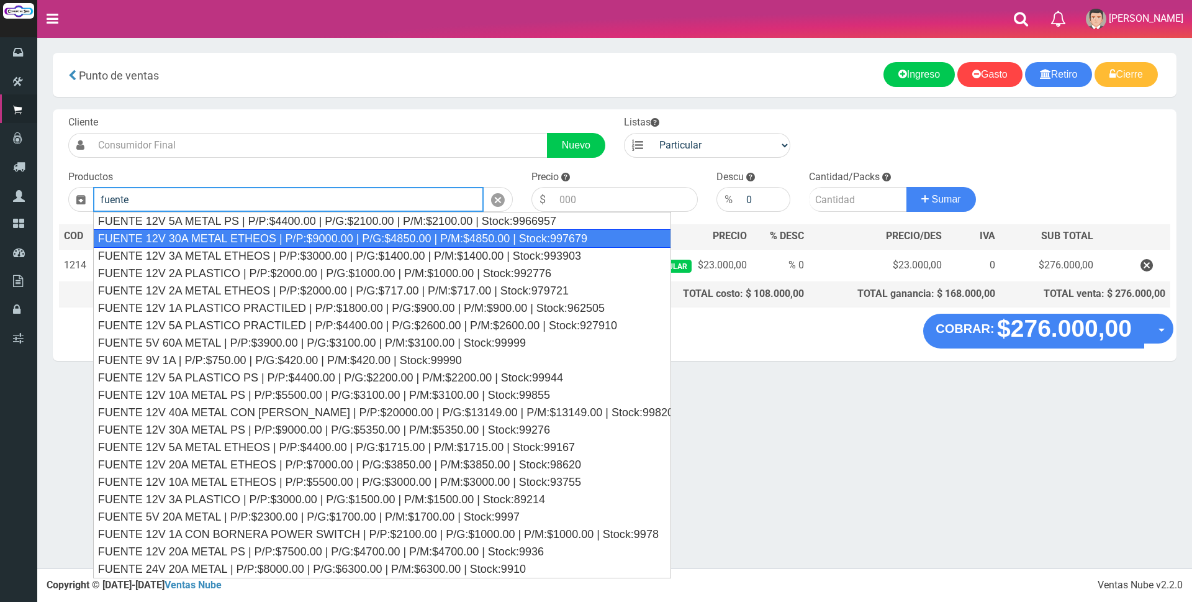
click at [458, 233] on div "FUENTE 12V 30A METAL ETHEOS | P/P:$9000.00 | P/G:$4850.00 | P/M:$4850.00 | Stoc…" at bounding box center [382, 238] width 578 height 19
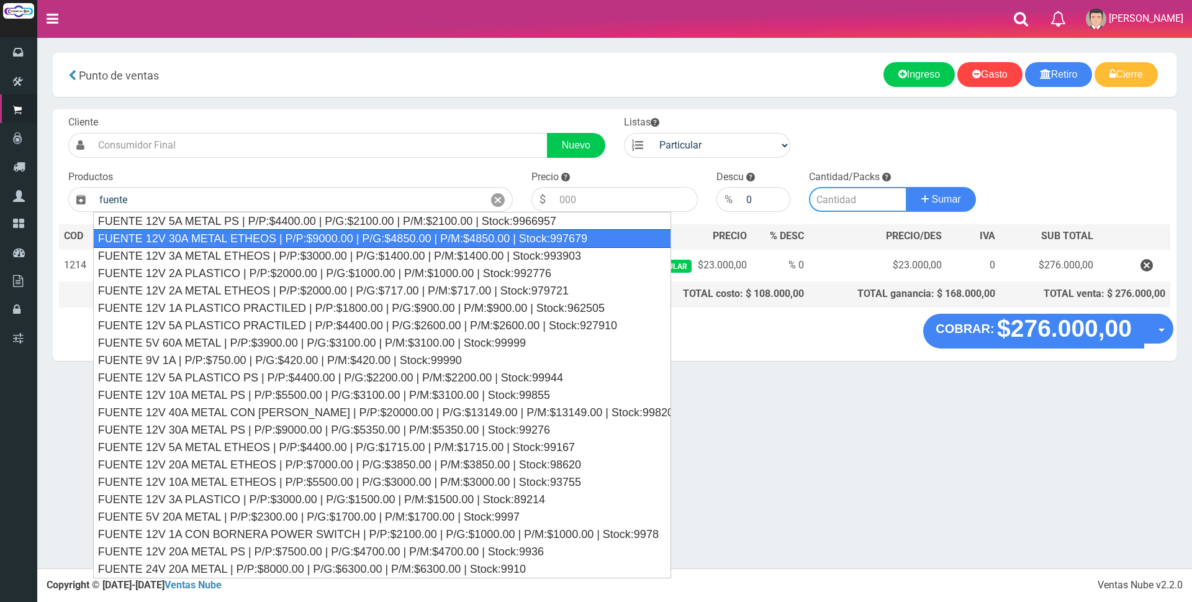
type input "FUENTE 12V 30A METAL ETHEOS | P/P:$9000.00 | P/G:$4850.00 | P/M:$4850.00 | Stoc…"
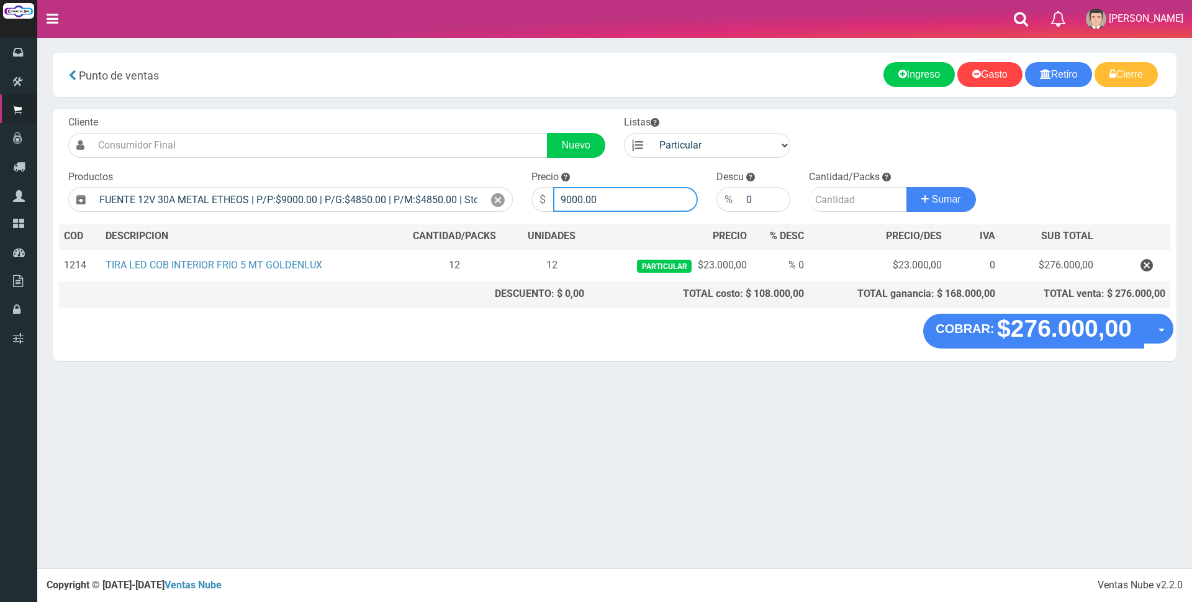
click at [610, 202] on input "9000.00" at bounding box center [625, 199] width 145 height 25
type input "9"
type input "31000"
click at [839, 194] on input "number" at bounding box center [858, 199] width 98 height 25
type input "3"
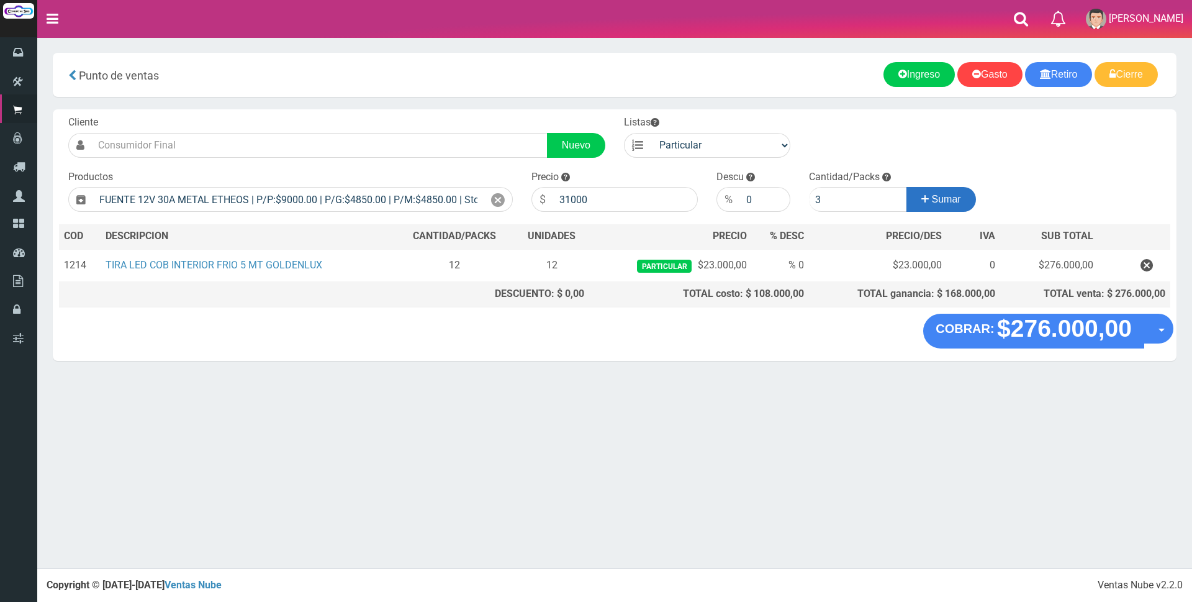
click at [971, 199] on button "Sumar" at bounding box center [942, 199] width 70 height 25
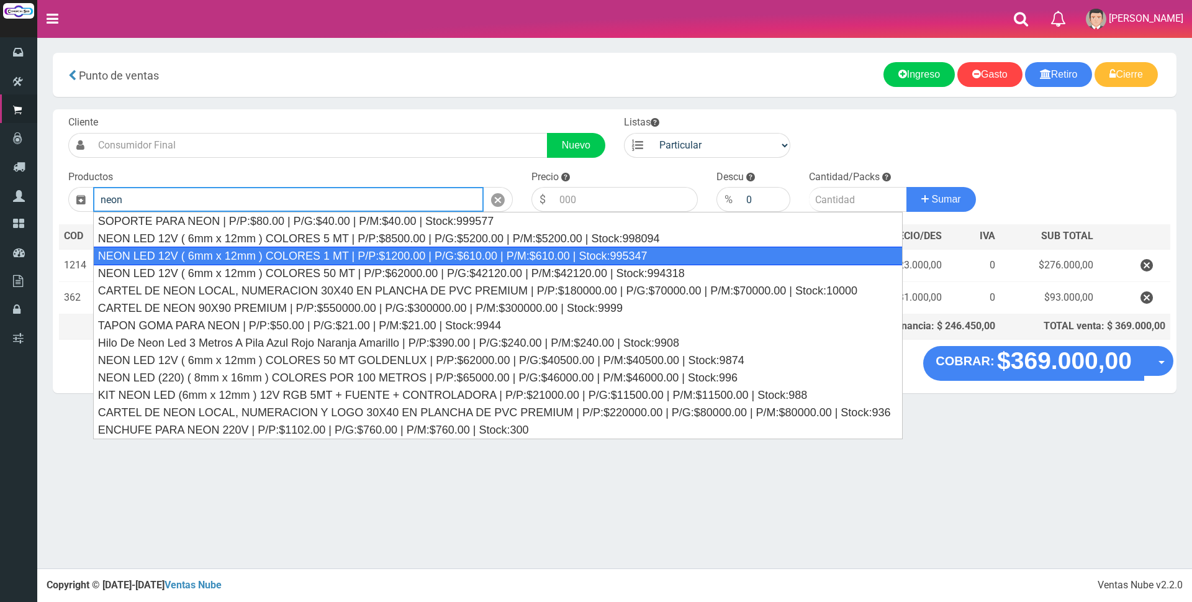
click at [600, 250] on div "NEON LED 12V ( 6mm x 12mm ) COLORES 1 MT | P/P:$1200.00 | P/G:$610.00 | P/M:$61…" at bounding box center [498, 256] width 810 height 19
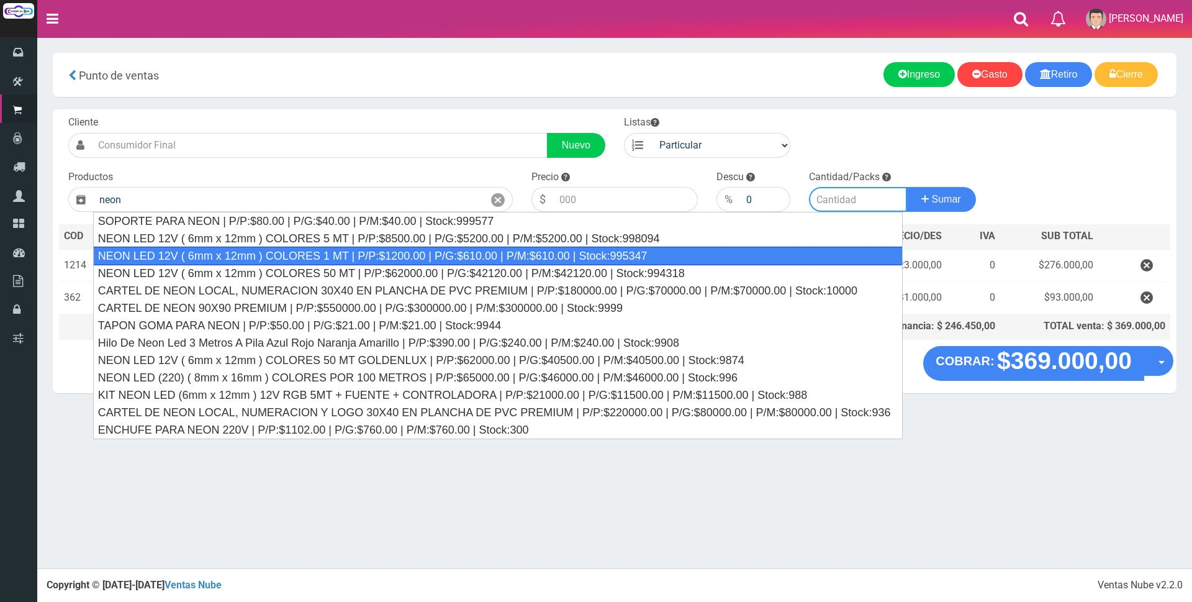
type input "NEON LED 12V ( 6mm x 12mm ) COLORES 1 MT | P/P:$1200.00 | P/G:$610.00 | P/M:$61…"
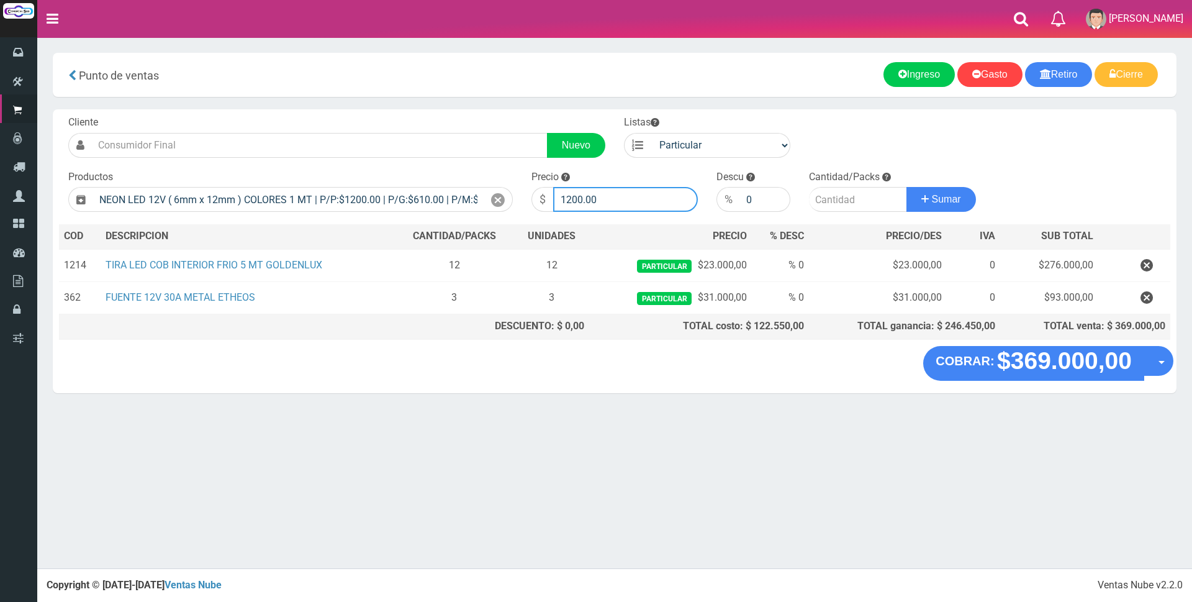
click at [624, 200] on input "1200.00" at bounding box center [625, 199] width 145 height 25
type input "1"
type input "3200"
click at [858, 206] on input "number" at bounding box center [858, 199] width 98 height 25
type input "15"
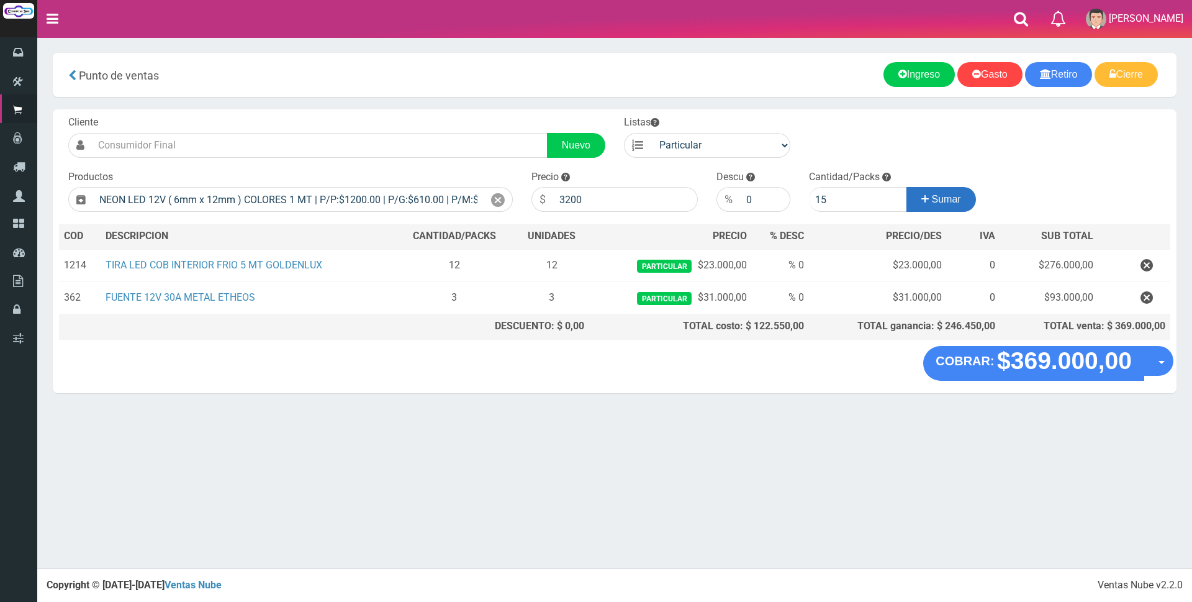
click at [929, 207] on button "Sumar" at bounding box center [942, 199] width 70 height 25
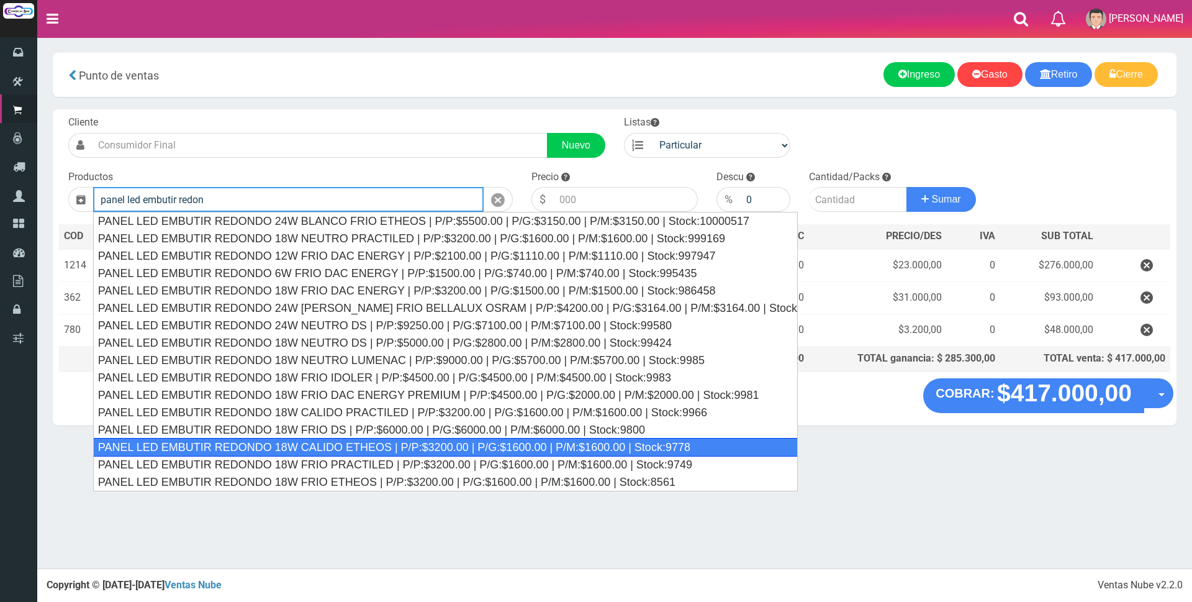
click at [385, 449] on div "PANEL LED EMBUTIR REDONDO 18W CALIDO ETHEOS | P/P:$3200.00 | P/G:$1600.00 | P/M…" at bounding box center [445, 447] width 705 height 19
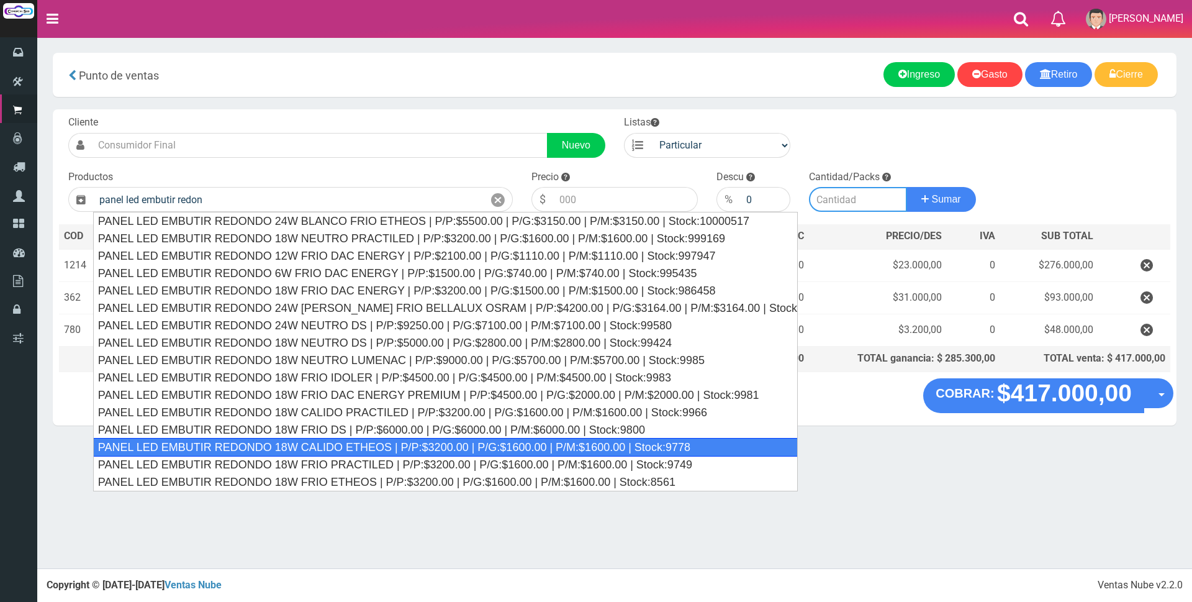
type input "PANEL LED EMBUTIR REDONDO 18W CALIDO ETHEOS | P/P:$3200.00 | P/G:$1600.00 | P/M…"
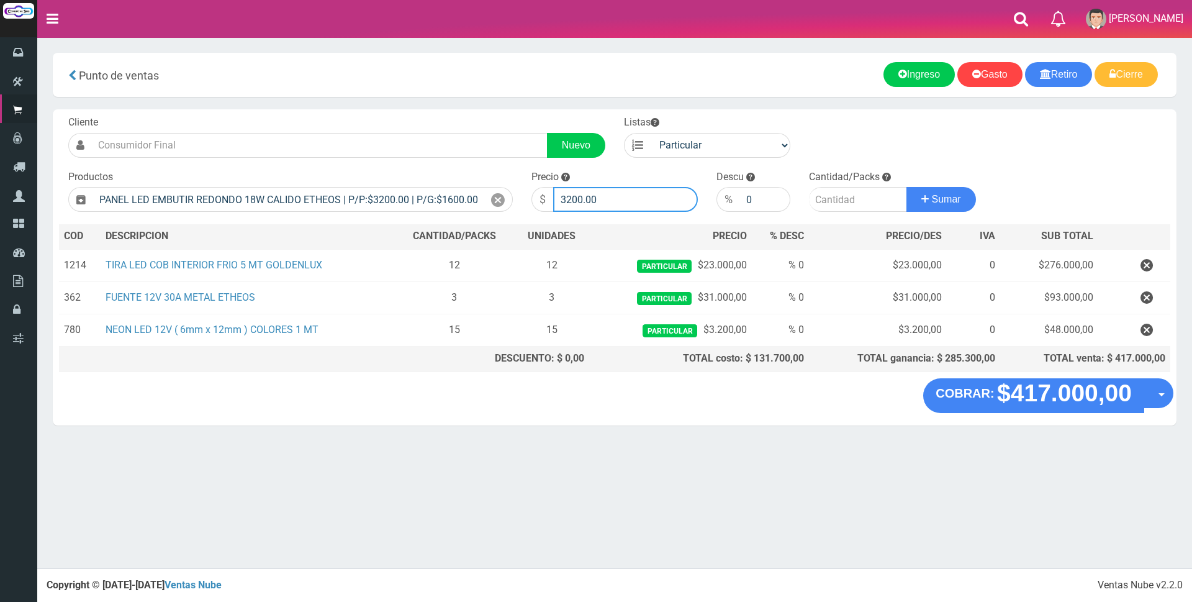
click at [608, 200] on input "3200.00" at bounding box center [625, 199] width 145 height 25
type input "3"
type input "9000"
click at [842, 209] on input "number" at bounding box center [858, 199] width 98 height 25
type input "5"
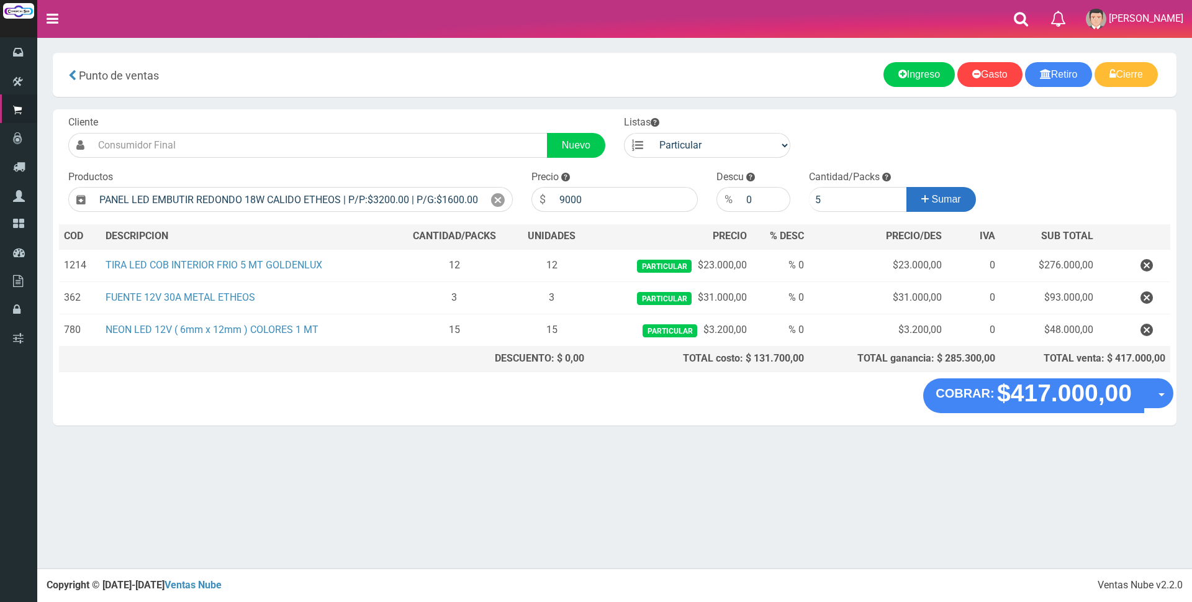
click at [940, 204] on span "Sumar" at bounding box center [946, 199] width 29 height 11
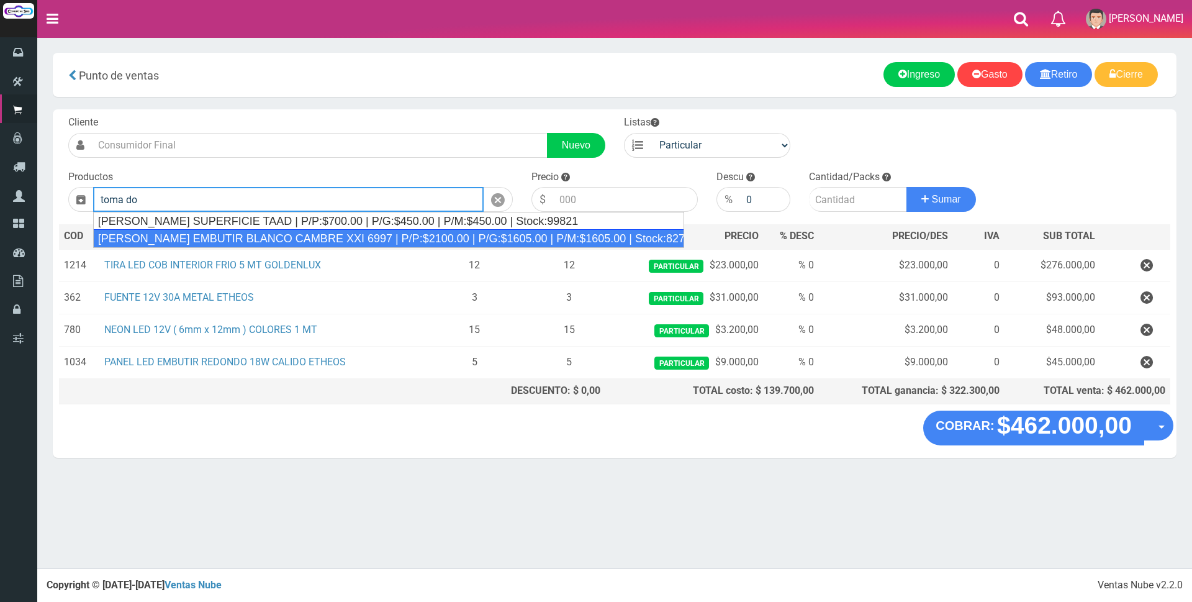
click at [474, 235] on div "TOMA DOBLE EMBUTIR BLANCO CAMBRE XXI 6997 | P/P:$2100.00 | P/G:$1605.00 | P/M:$…" at bounding box center [388, 238] width 591 height 19
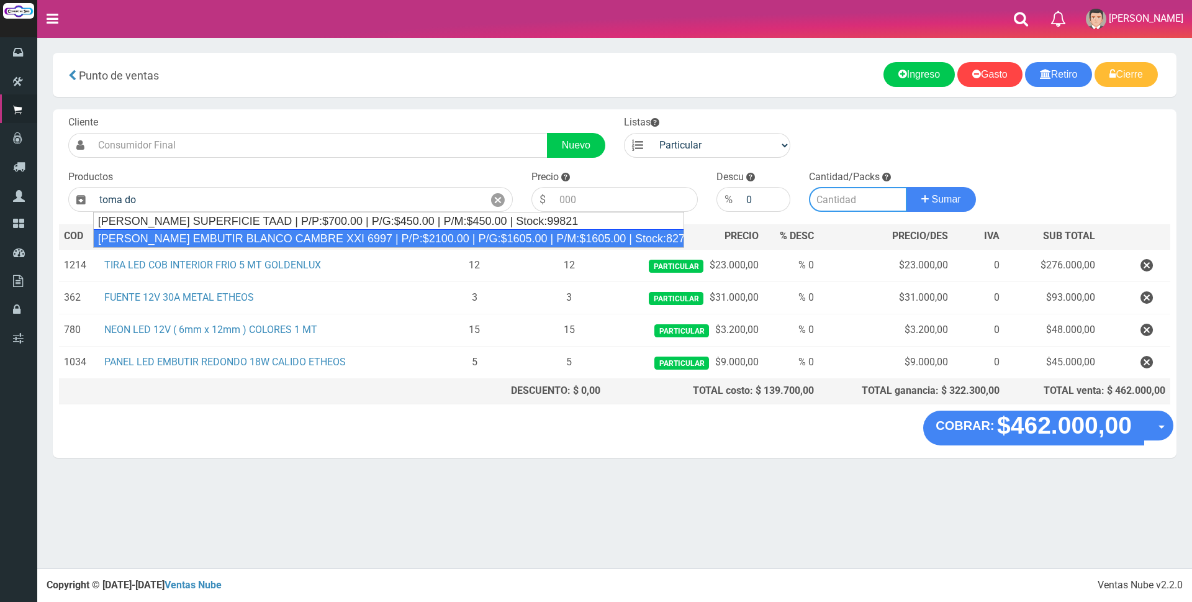
type input "TOMA DOBLE EMBUTIR BLANCO CAMBRE XXI 6997 | P/P:$2100.00 | P/G:$1605.00 | P/M:$…"
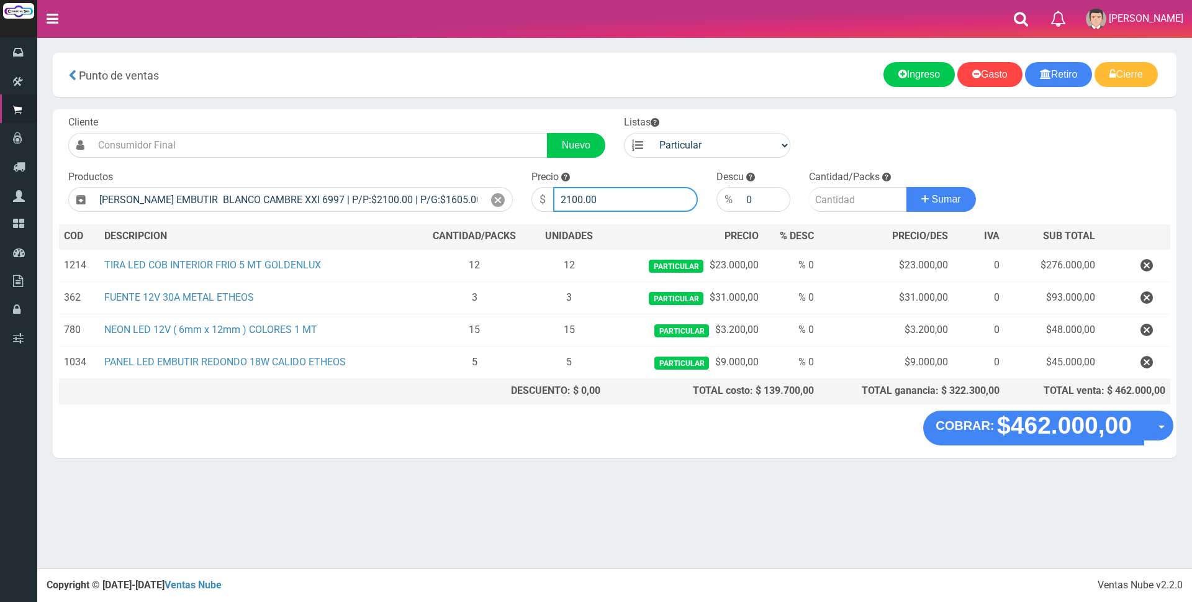
click at [603, 201] on input "2100.00" at bounding box center [625, 199] width 145 height 25
type input "2"
type input "6500"
click at [859, 191] on input "number" at bounding box center [858, 199] width 98 height 25
type input "6"
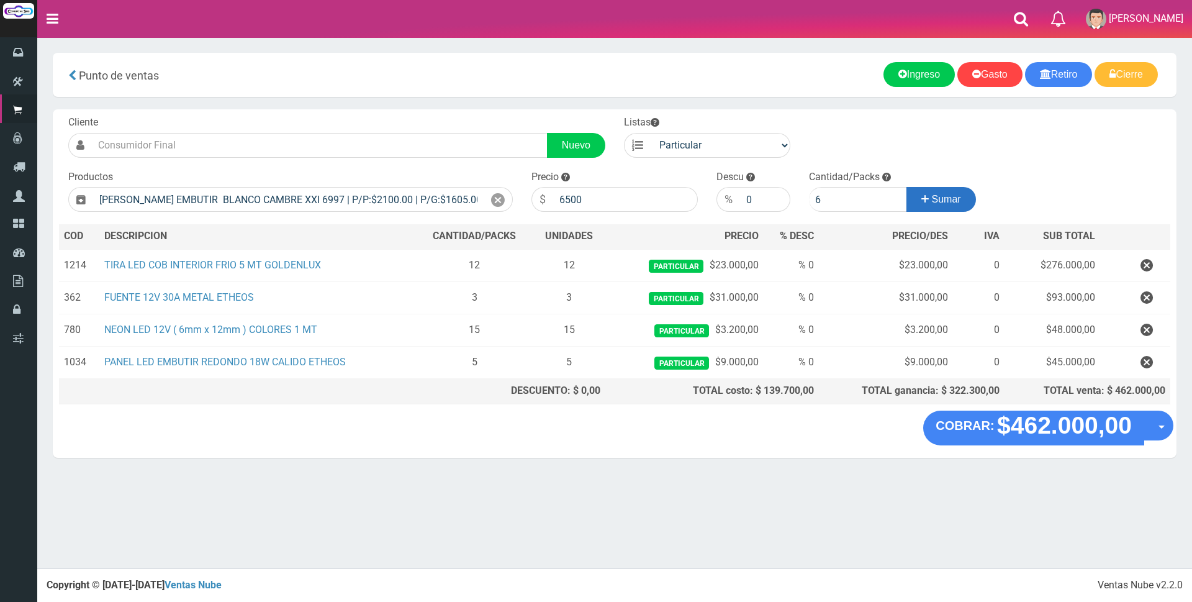
click at [936, 193] on button "Sumar" at bounding box center [942, 199] width 70 height 25
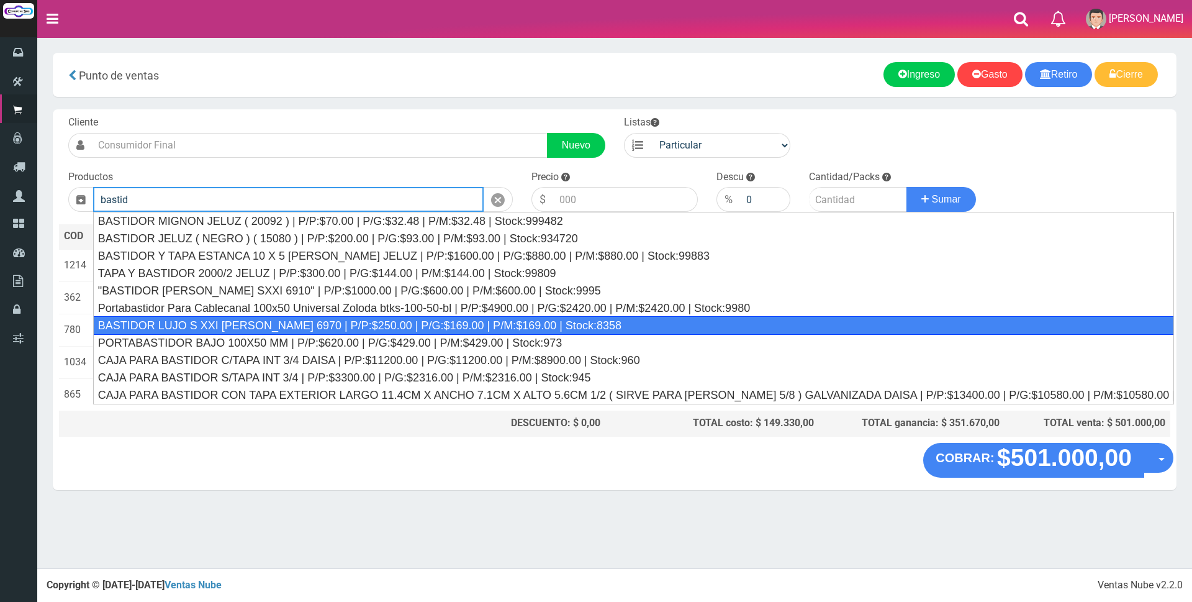
click at [587, 323] on div "BASTIDOR LUJO S XXI CAMBRE 6970 | P/P:$250.00 | P/G:$169.00 | P/M:$169.00 | Sto…" at bounding box center [633, 325] width 1081 height 19
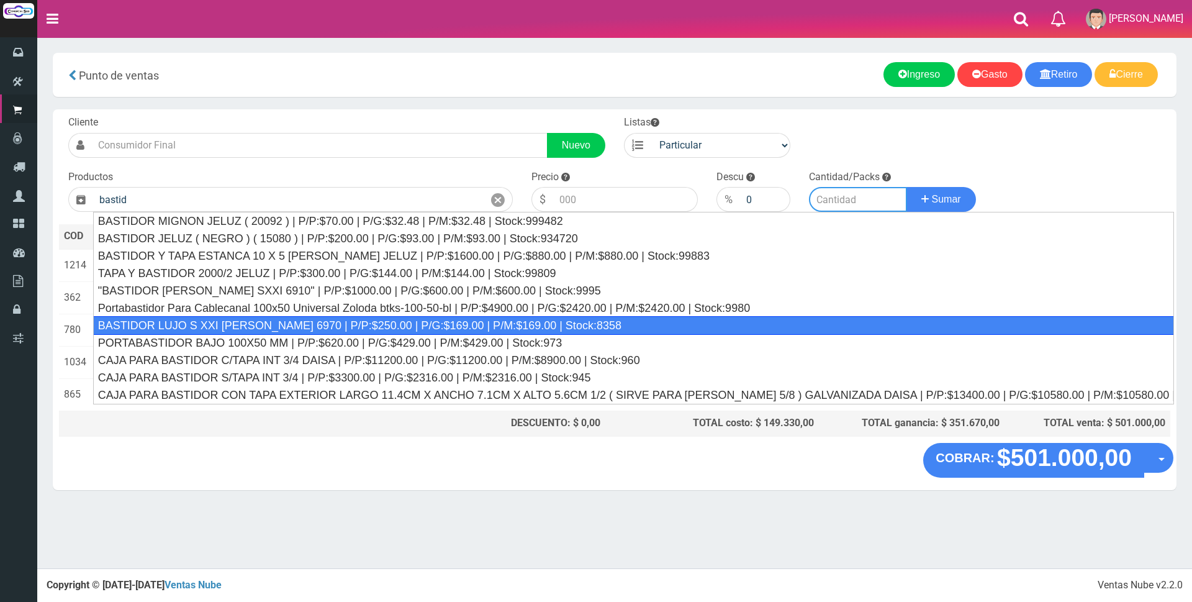
type input "BASTIDOR LUJO S XXI CAMBRE 6970 | P/P:$250.00 | P/G:$169.00 | P/M:$169.00 | Sto…"
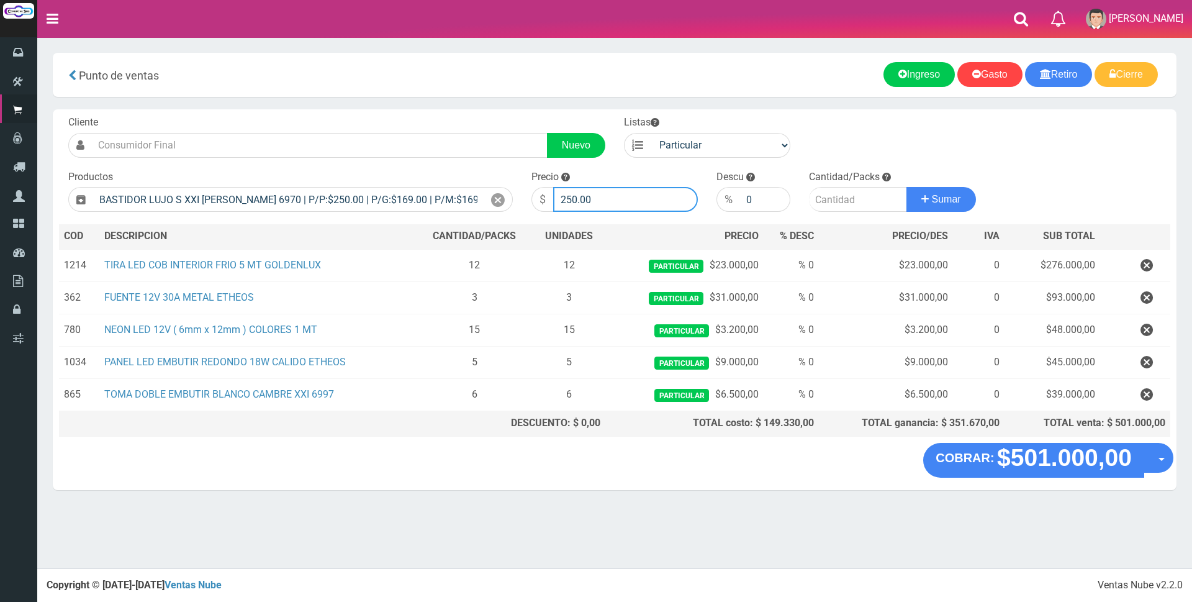
click at [642, 197] on input "250.00" at bounding box center [625, 199] width 145 height 25
type input "2"
type input "900"
click at [840, 199] on input "number" at bounding box center [858, 199] width 98 height 25
type input "6"
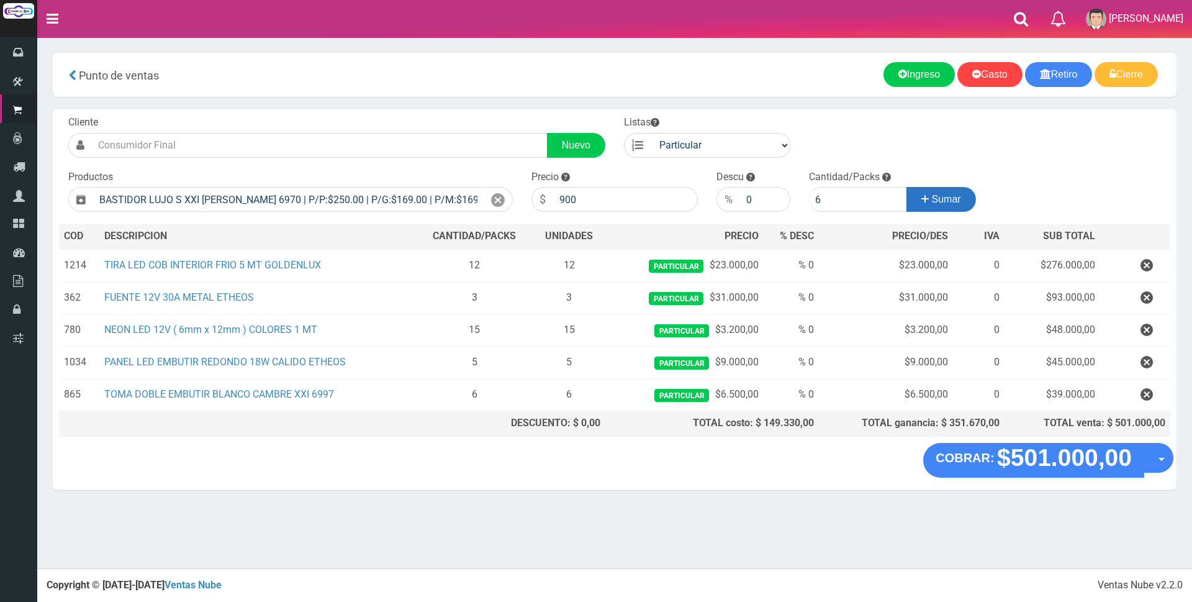
click at [932, 194] on span "Sumar" at bounding box center [946, 199] width 29 height 11
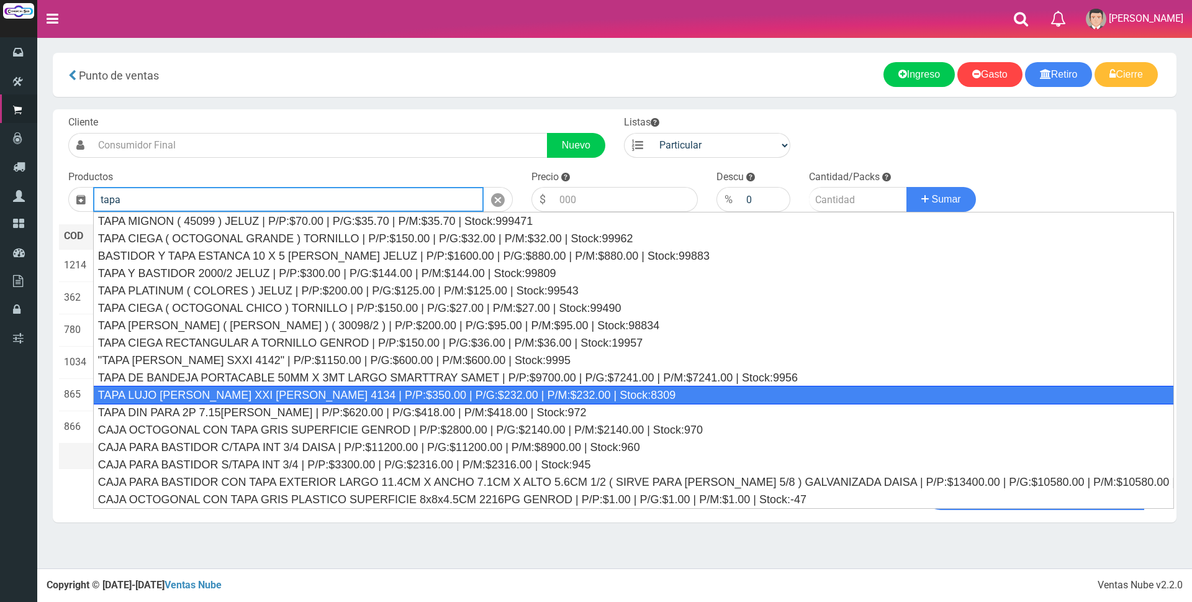
click at [738, 396] on div "TAPA LUJO BLANCO XXI CAMBRE 4134 | P/P:$350.00 | P/G:$232.00 | P/M:$232.00 | St…" at bounding box center [633, 395] width 1081 height 19
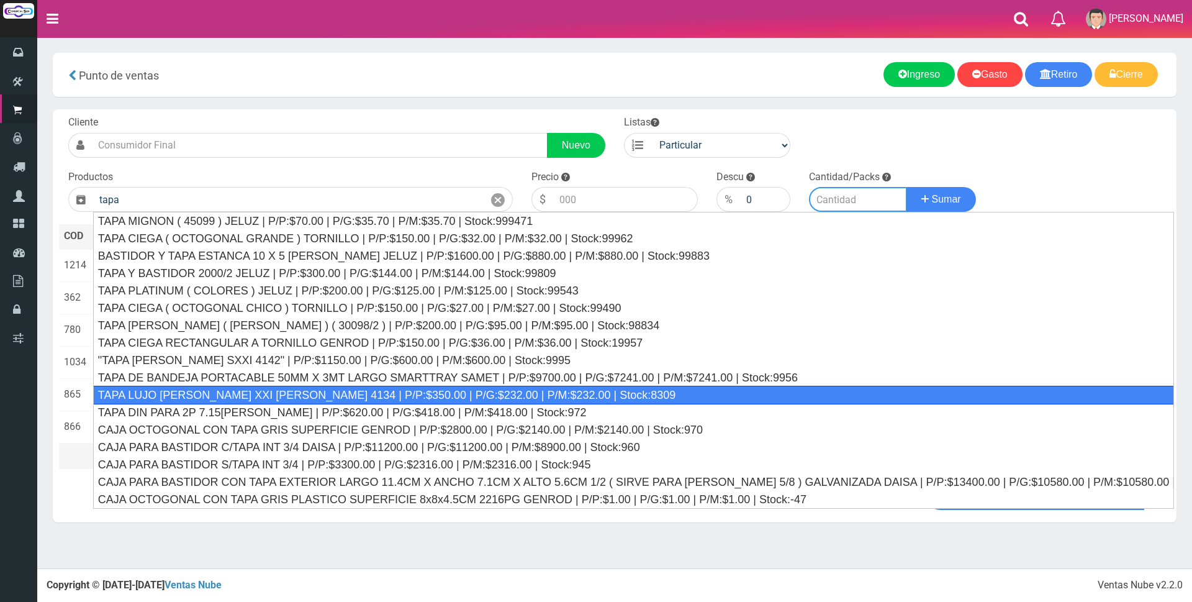
type input "TAPA LUJO BLANCO XXI CAMBRE 4134 | P/P:$350.00 | P/G:$232.00 | P/M:$232.00 | St…"
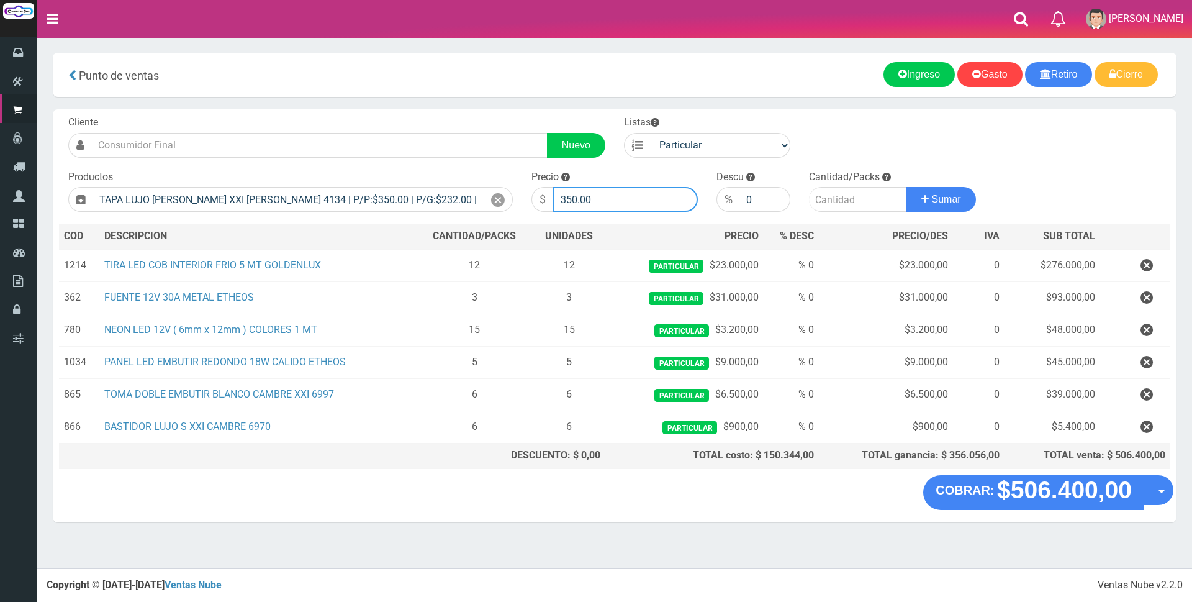
click at [674, 202] on input "350.00" at bounding box center [625, 199] width 145 height 25
type input "3"
type input "1100"
click at [847, 202] on input "number" at bounding box center [858, 199] width 98 height 25
type input "6"
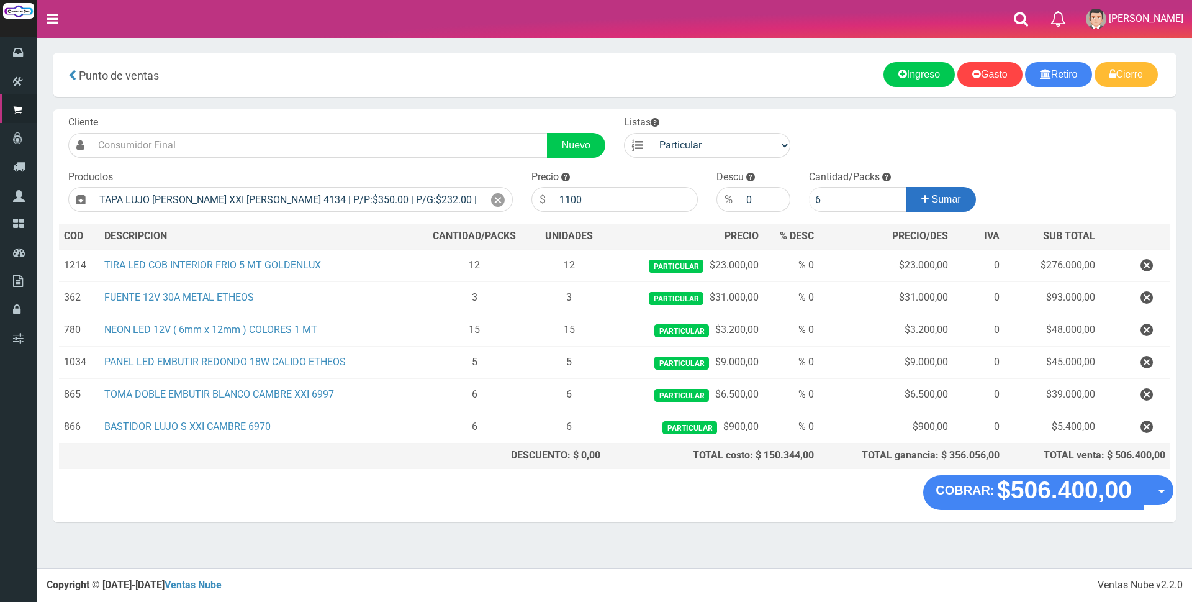
click at [951, 202] on span "Sumar" at bounding box center [946, 199] width 29 height 11
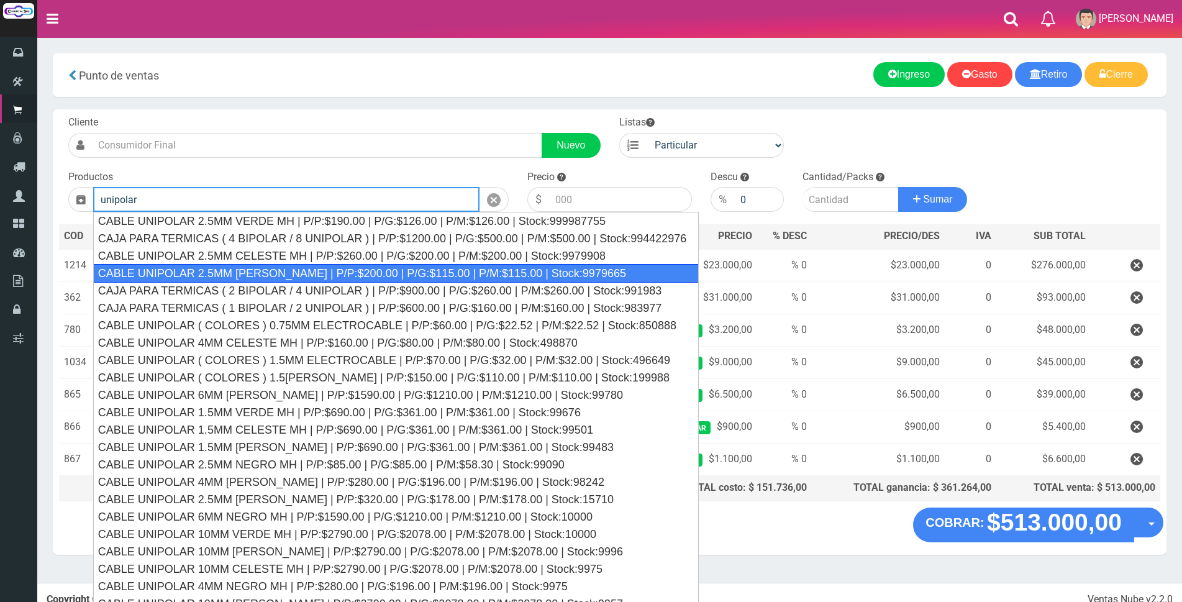
click at [625, 271] on div "CABLE UNIPOLAR 2.5MM MARRON MH | P/P:$200.00 | P/G:$115.00 | P/M:$115.00 | Stoc…" at bounding box center [396, 273] width 606 height 19
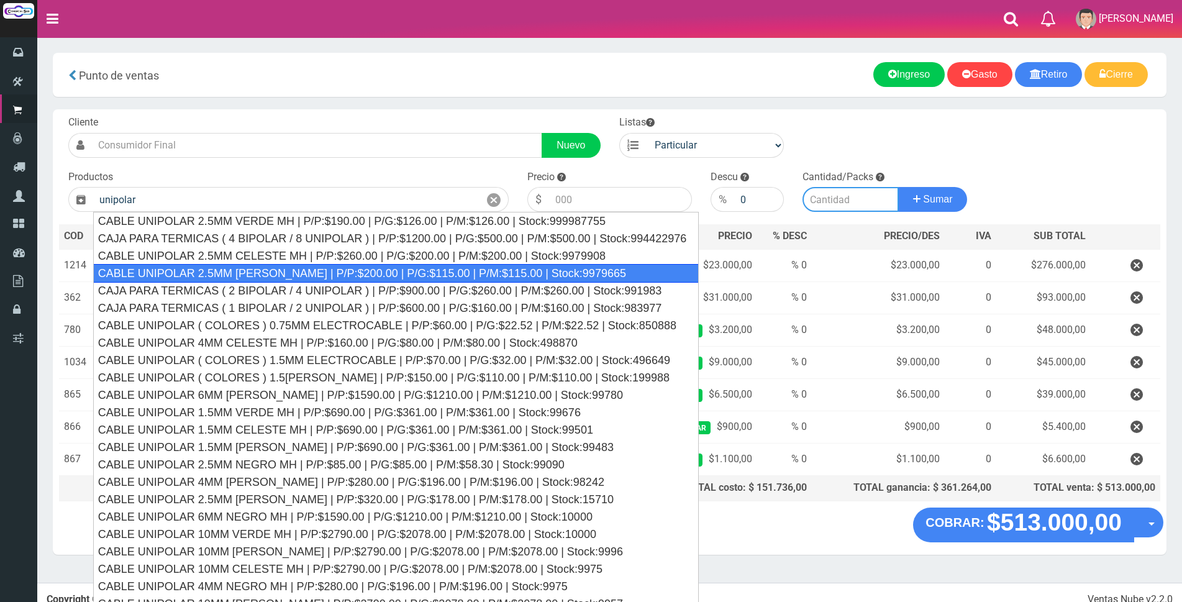
type input "CABLE UNIPOLAR 2.5MM MARRON MH | P/P:$200.00 | P/G:$115.00 | P/M:$115.00 | Stoc…"
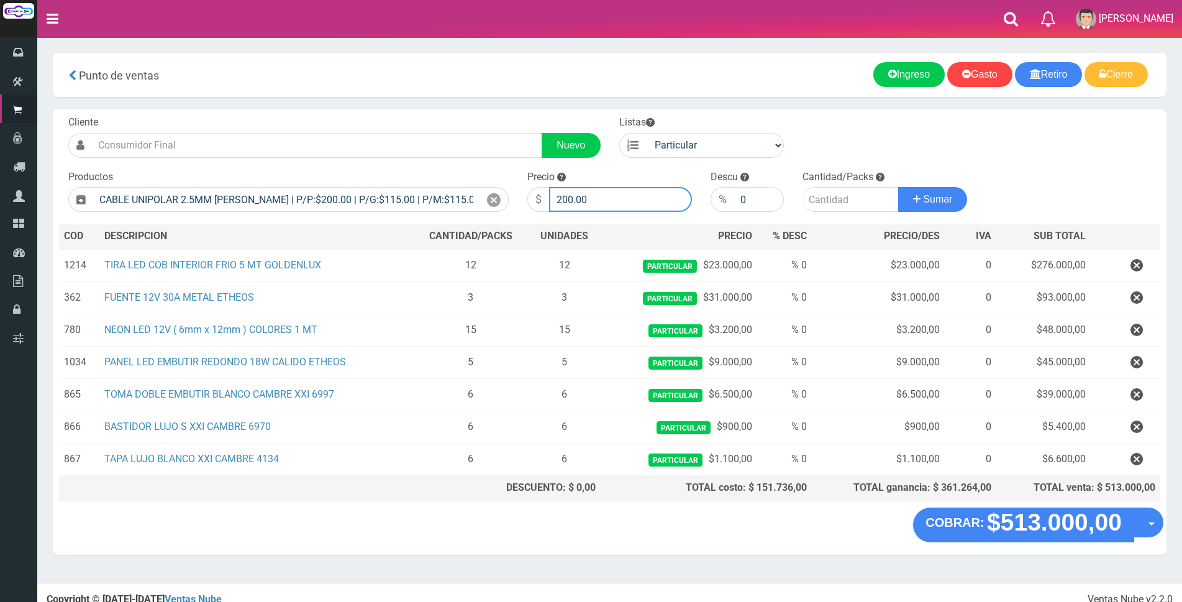
click at [624, 194] on input "200.00" at bounding box center [620, 199] width 143 height 25
type input "2"
type input "8"
type input "750"
click at [838, 193] on input "number" at bounding box center [850, 199] width 96 height 25
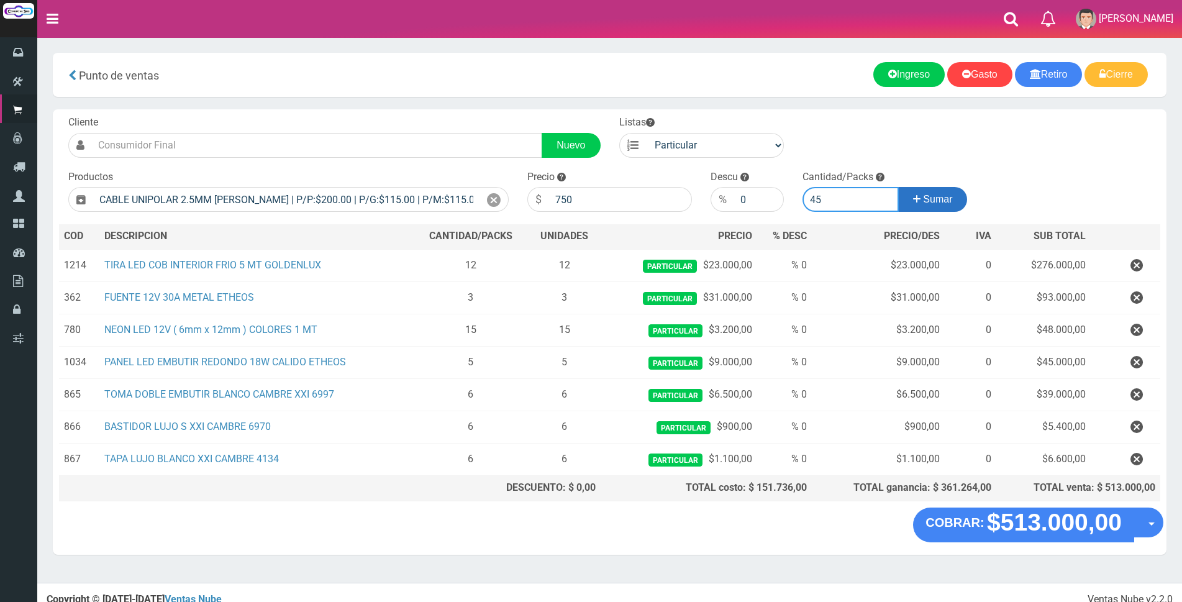
type input "45"
click at [921, 190] on button "Sumar" at bounding box center [933, 199] width 70 height 25
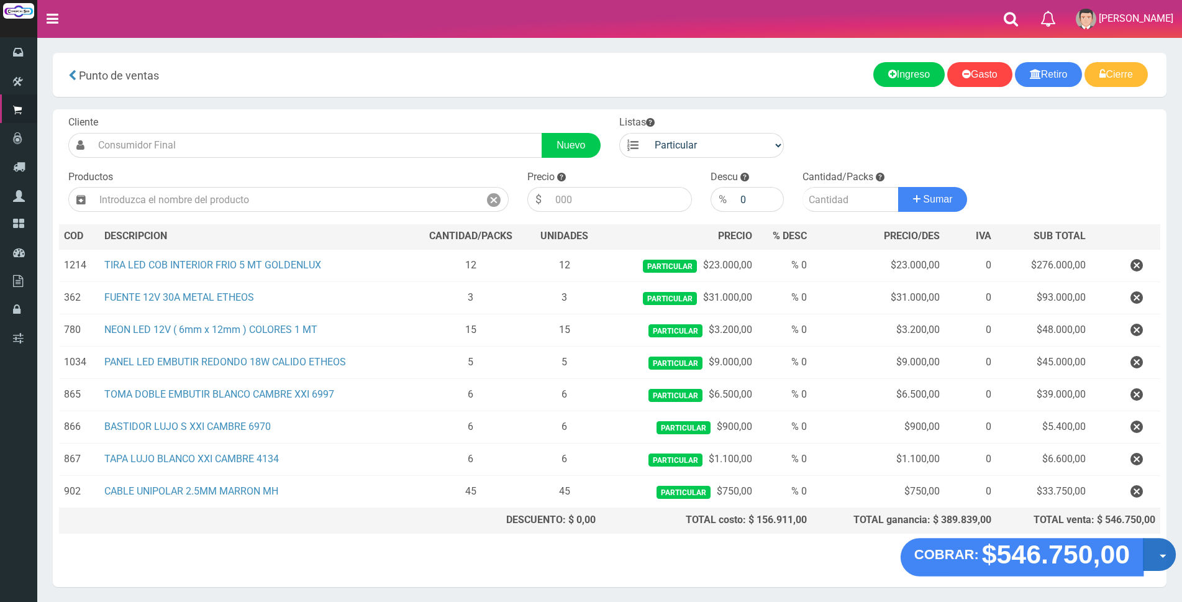
click at [1146, 548] on button "Opciones" at bounding box center [1159, 554] width 33 height 33
click at [1152, 582] on link "Crear presupuesto" at bounding box center [1119, 587] width 111 height 29
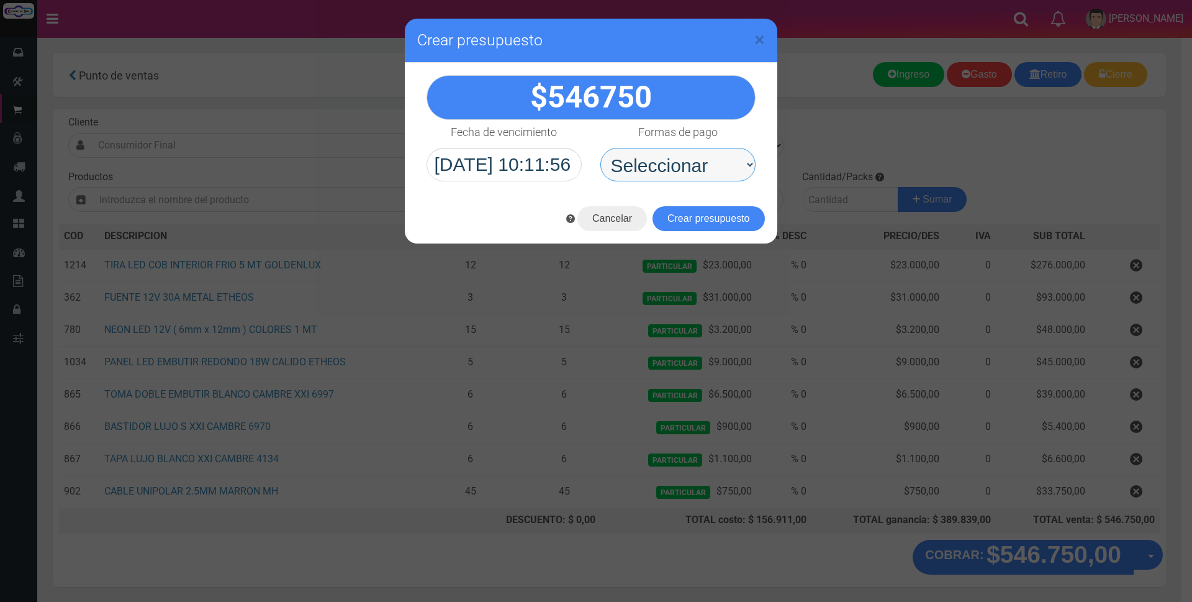
click at [635, 160] on select "Seleccionar Efectivo Tarjeta de Crédito Depósito Débito" at bounding box center [677, 165] width 155 height 34
select select "Depósito"
click at [600, 148] on select "Seleccionar Efectivo Tarjeta de Crédito Depósito Débito" at bounding box center [677, 165] width 155 height 34
click at [674, 223] on button "Crear presupuesto" at bounding box center [709, 218] width 112 height 25
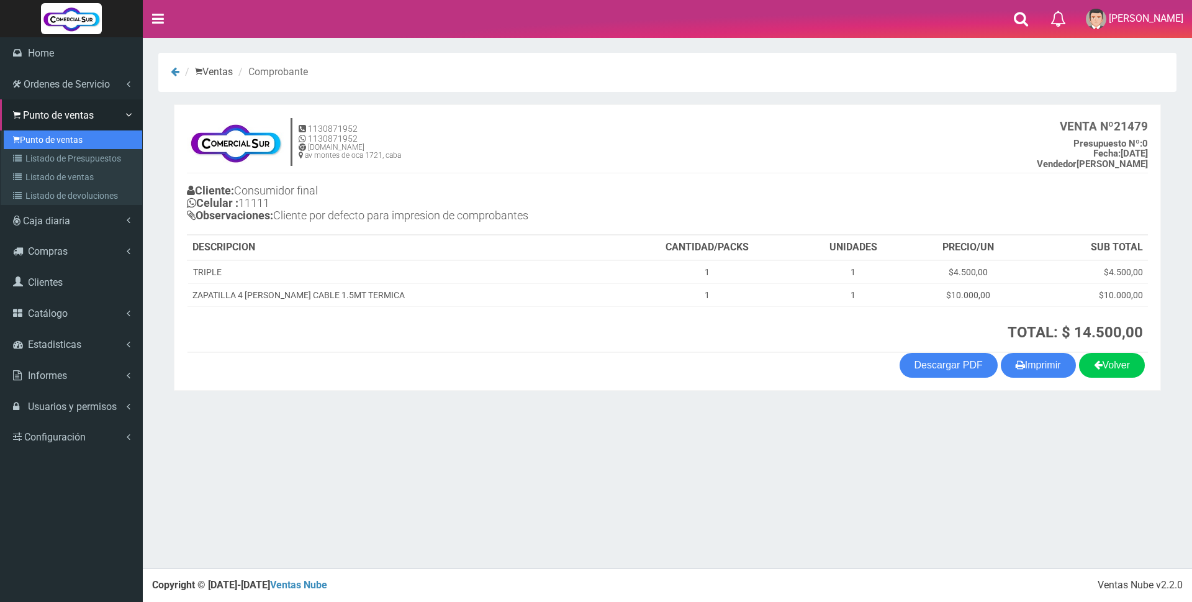
click at [60, 139] on link "Punto de ventas" at bounding box center [73, 139] width 138 height 19
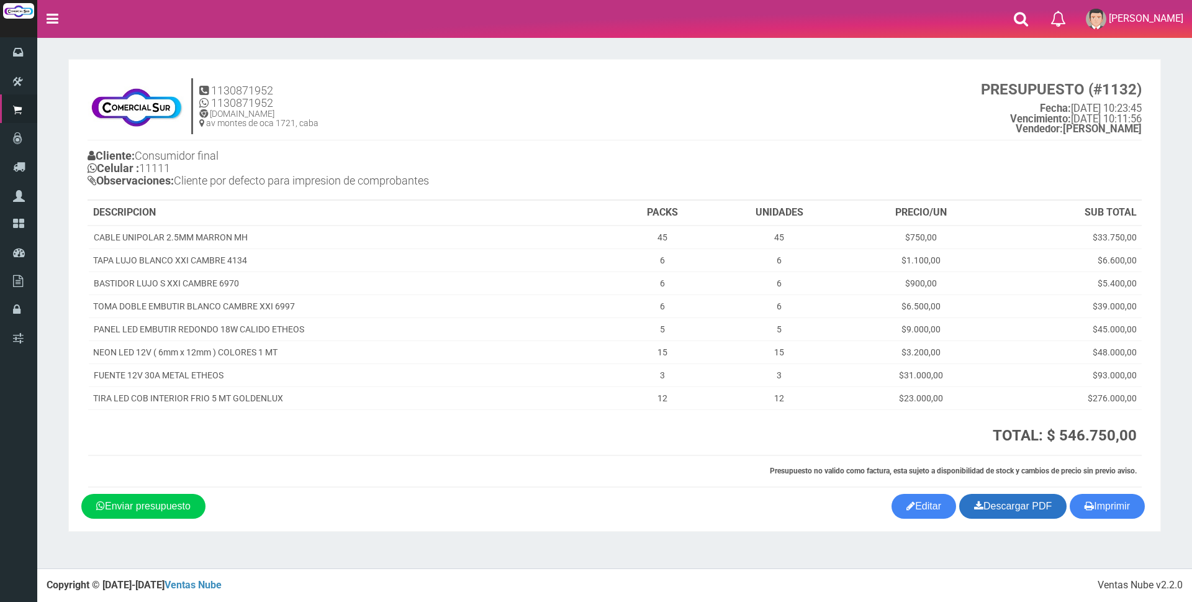
click at [1036, 508] on link "Descargar PDF" at bounding box center [1012, 506] width 107 height 25
